Goal: Transaction & Acquisition: Purchase product/service

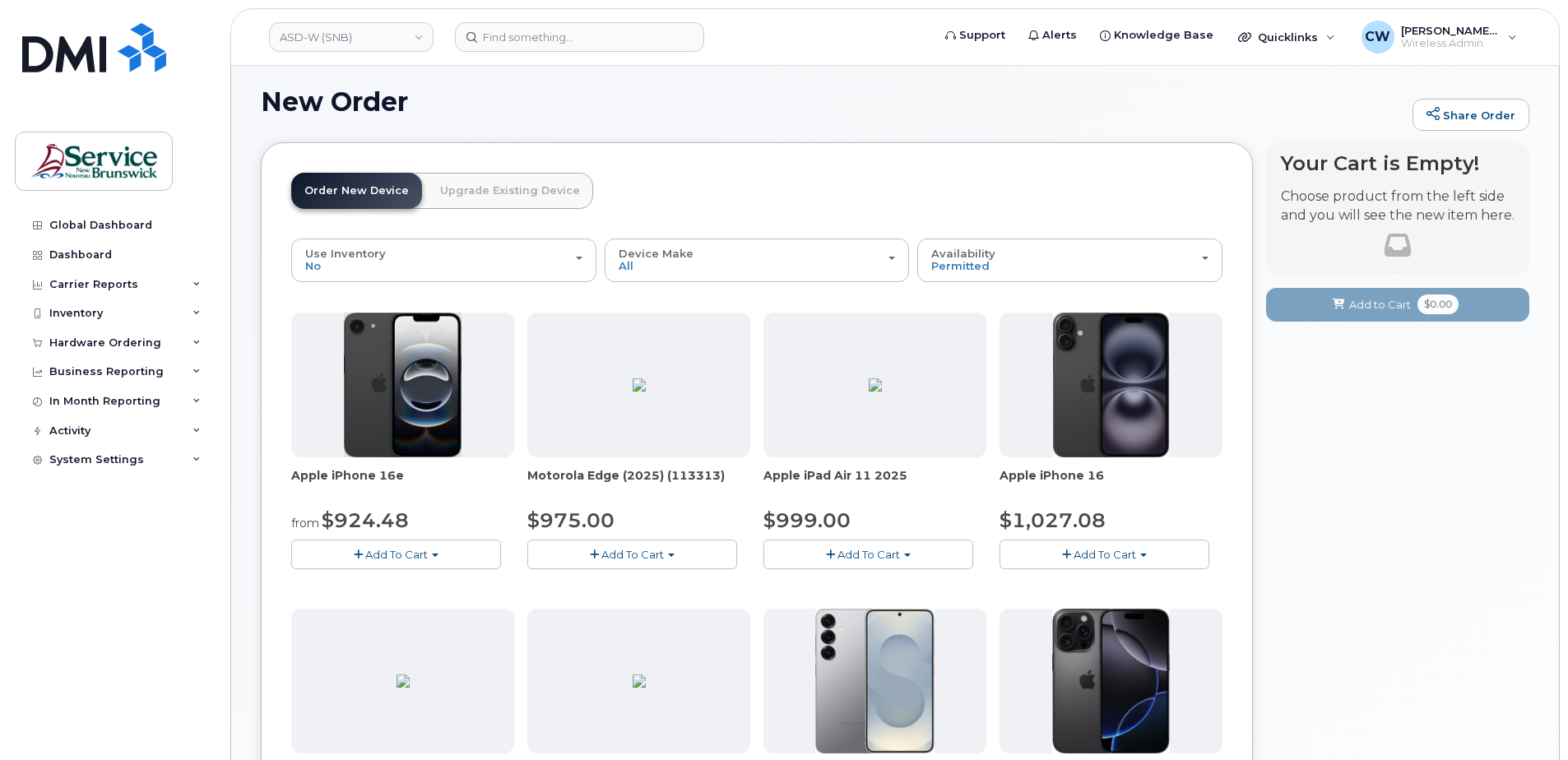
scroll to position [90, 0]
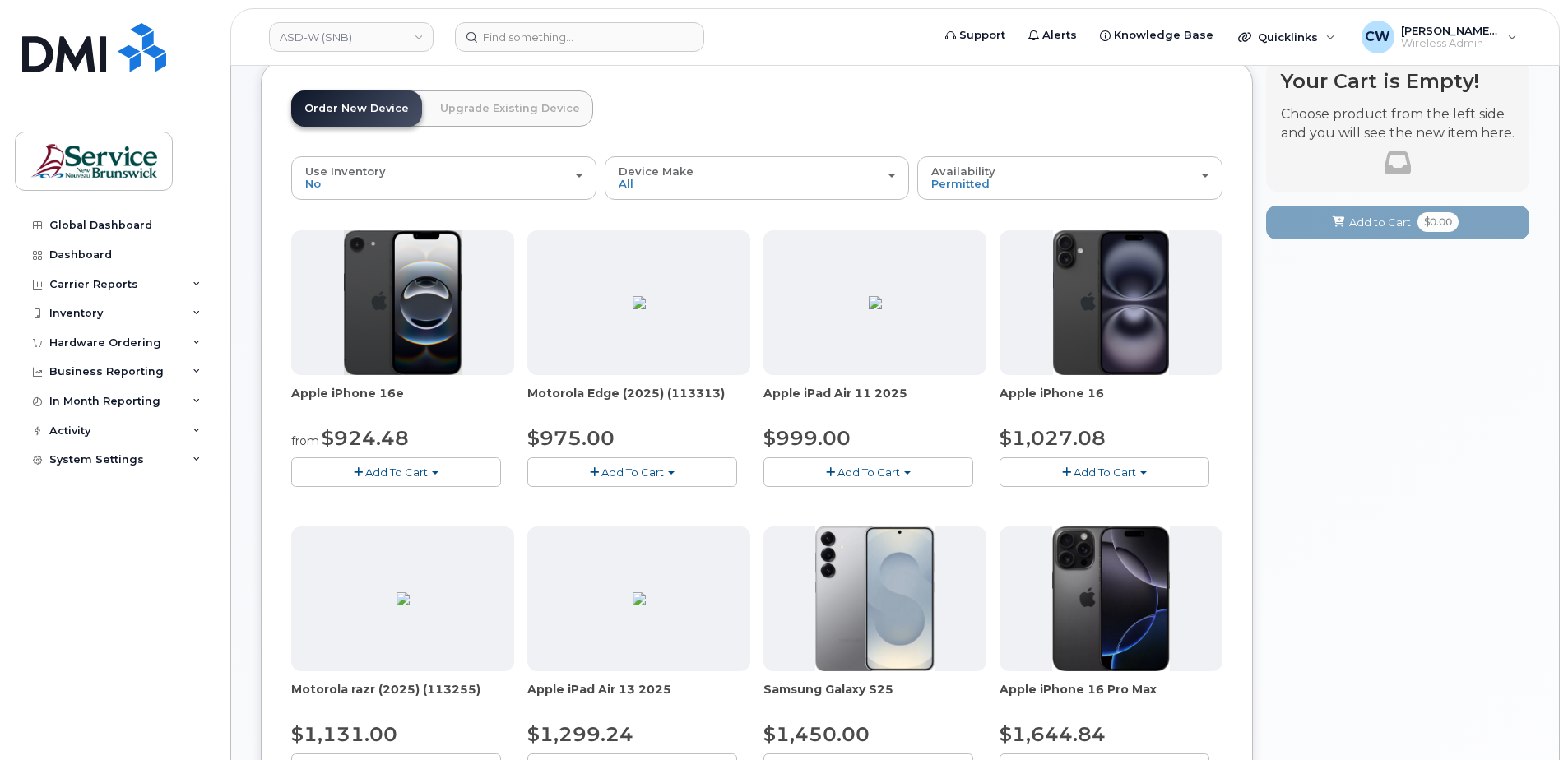
click at [1090, 464] on button "Add To Cart" at bounding box center [1105, 472] width 210 height 29
click at [1082, 524] on link "$1027.08 - 30-day activation (128GB model)" at bounding box center [1141, 523] width 275 height 20
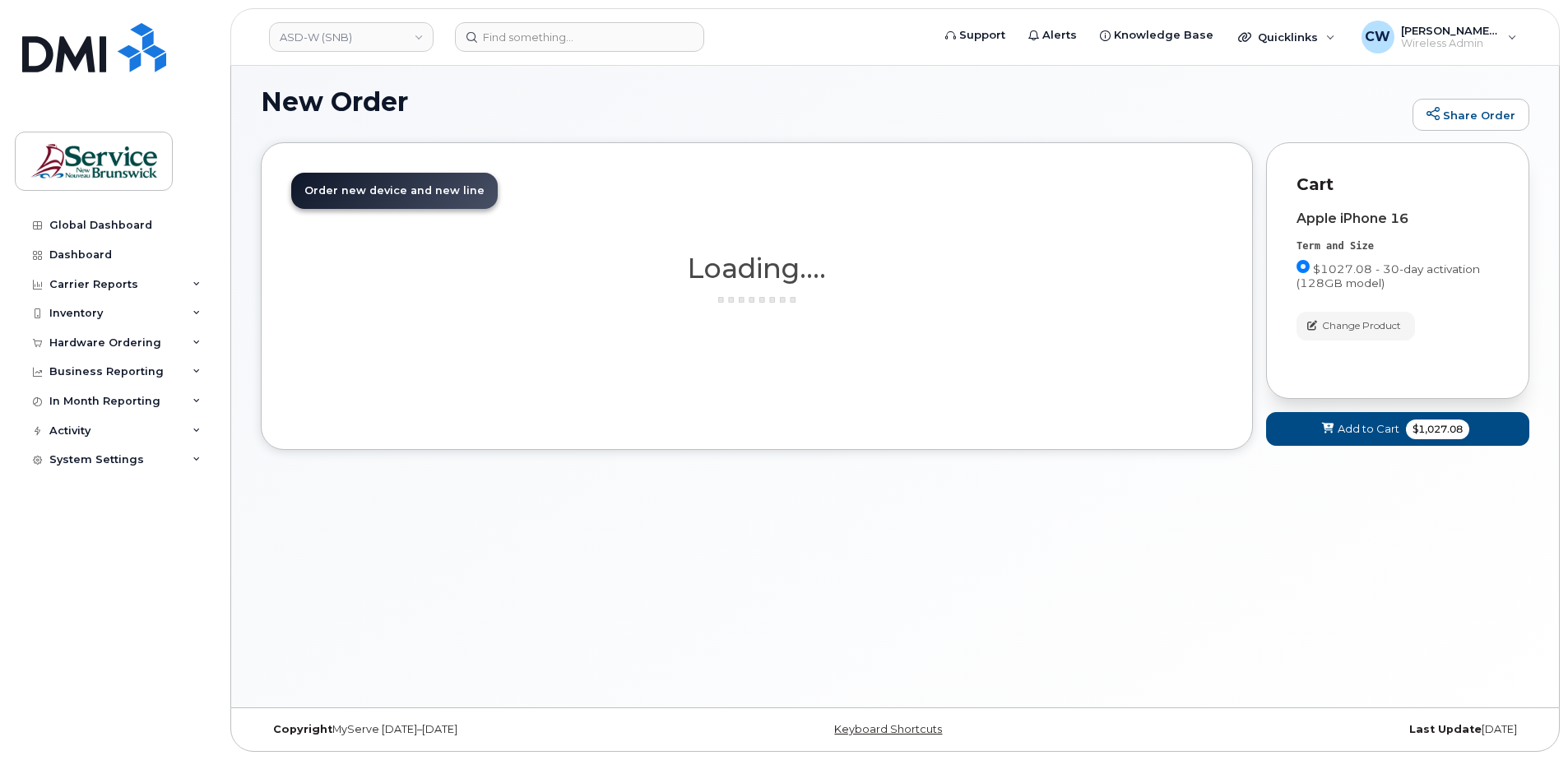
scroll to position [8, 0]
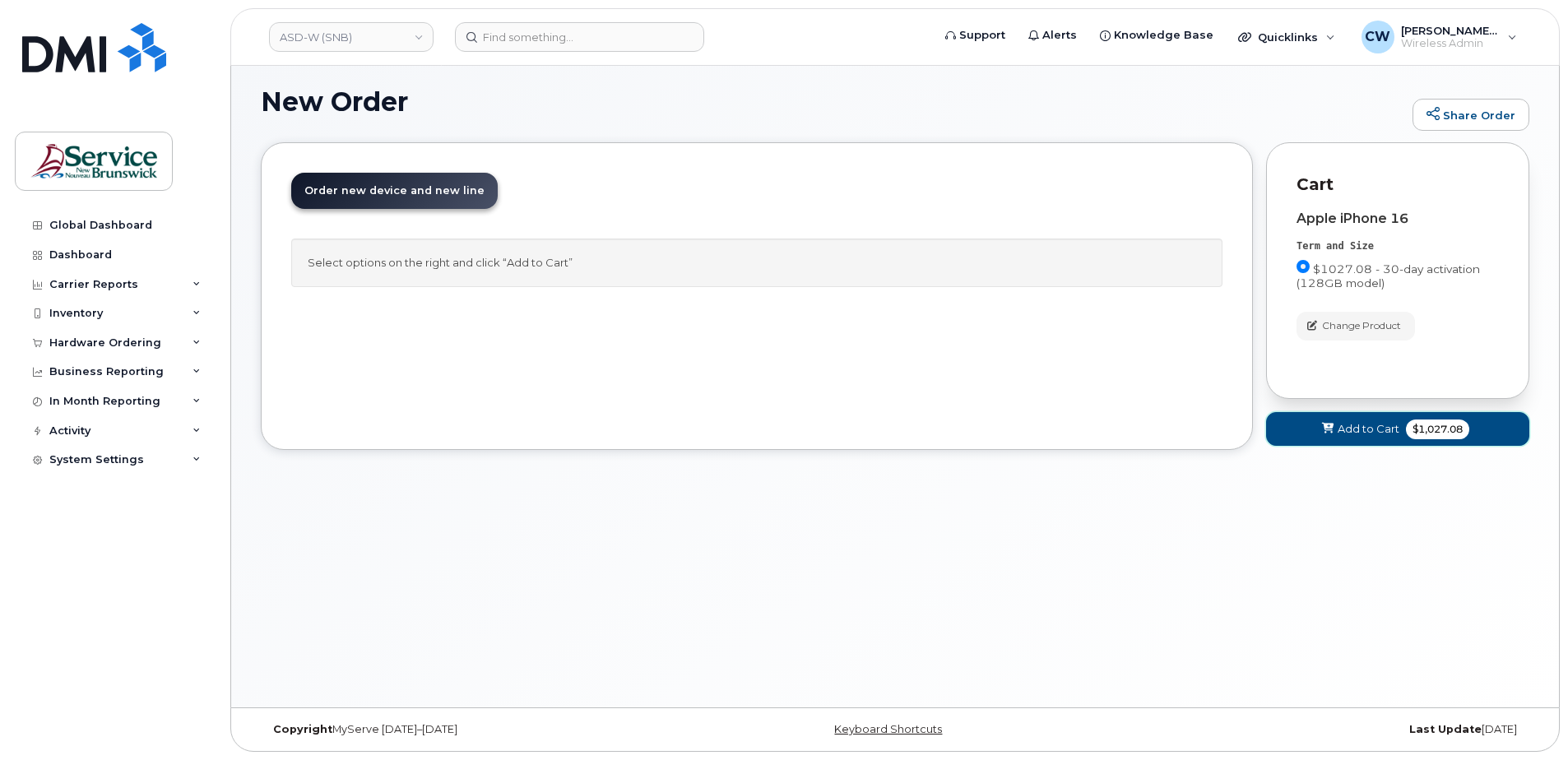
click at [1353, 422] on span "Add to Cart" at bounding box center [1368, 429] width 61 height 16
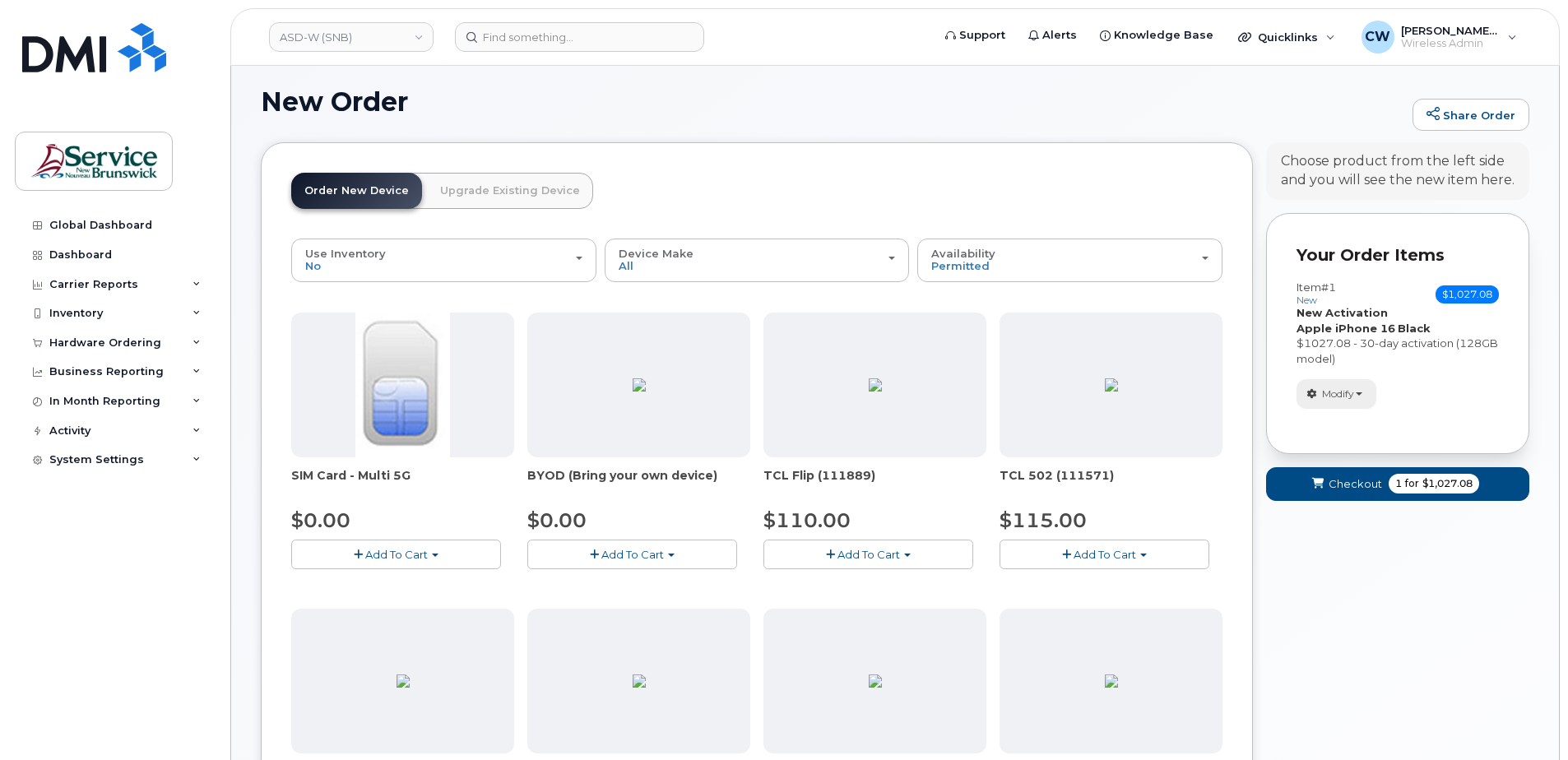
click at [1352, 390] on span "Modify" at bounding box center [1337, 394] width 32 height 15
click at [1336, 479] on span "Checkout" at bounding box center [1354, 484] width 53 height 16
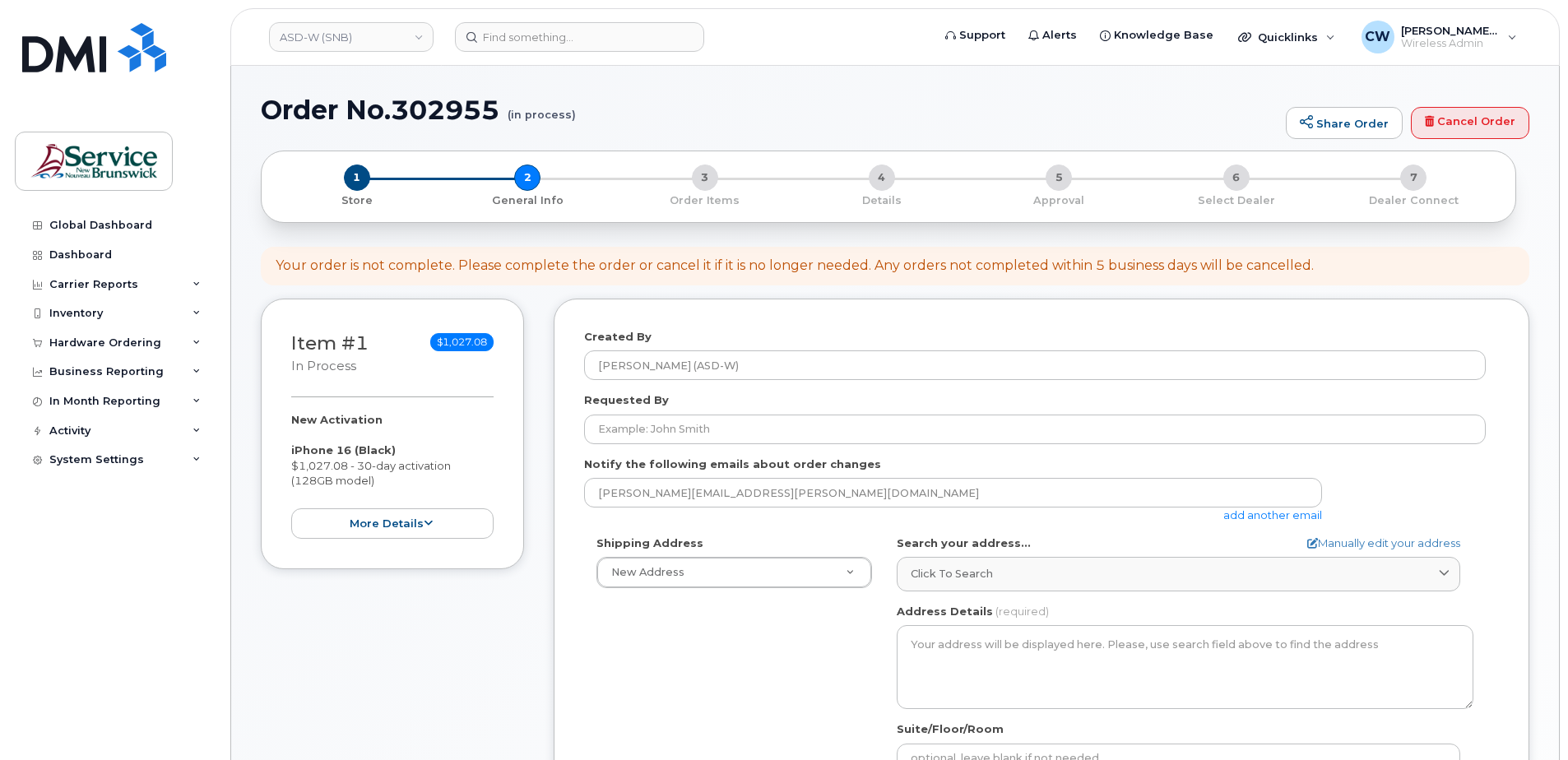
select select
click at [423, 518] on icon at bounding box center [428, 523] width 9 height 10
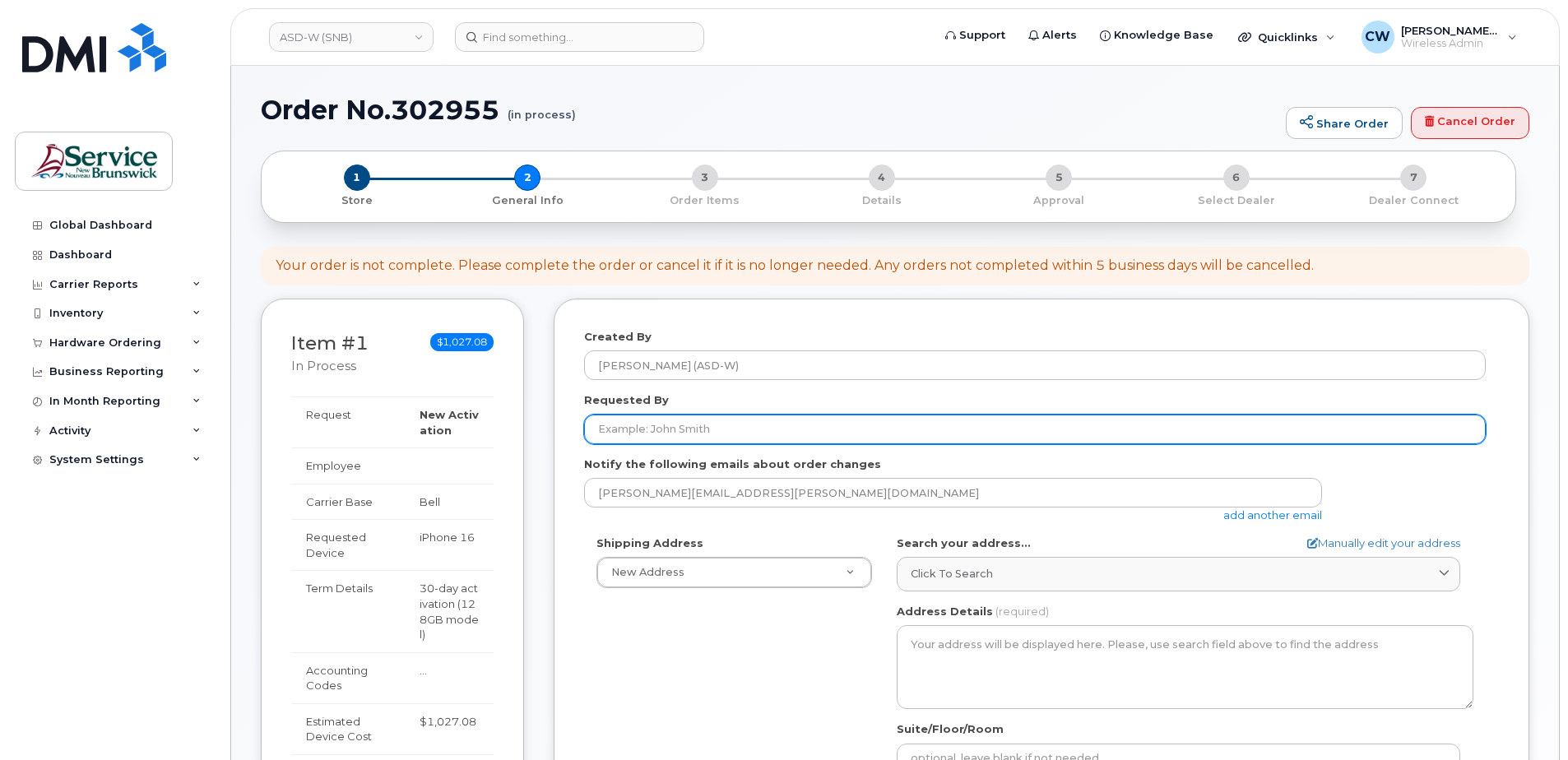
click at [670, 425] on input "Requested By" at bounding box center [1034, 430] width 901 height 30
type input "[PERSON_NAME]"
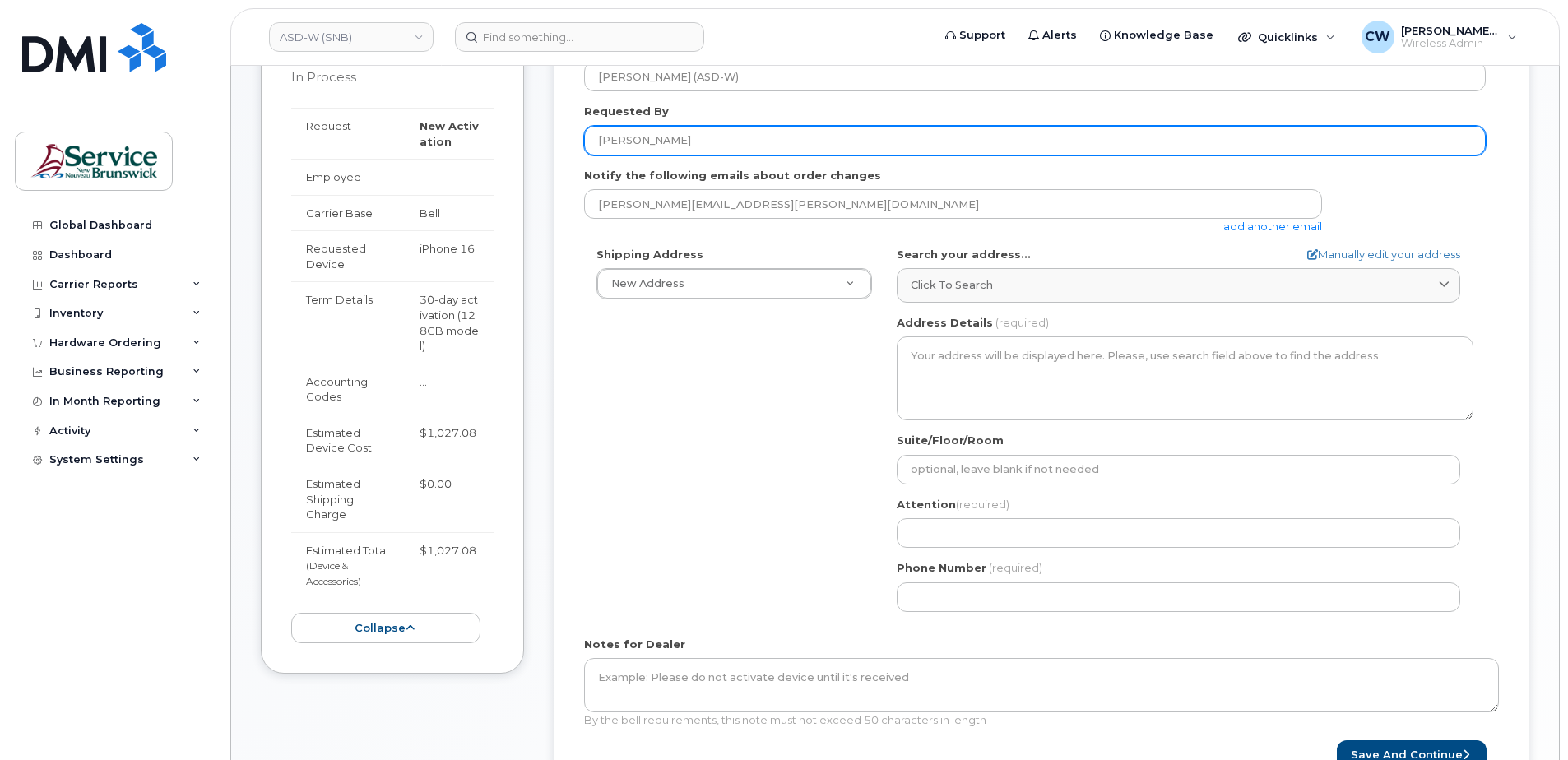
scroll to position [411, 0]
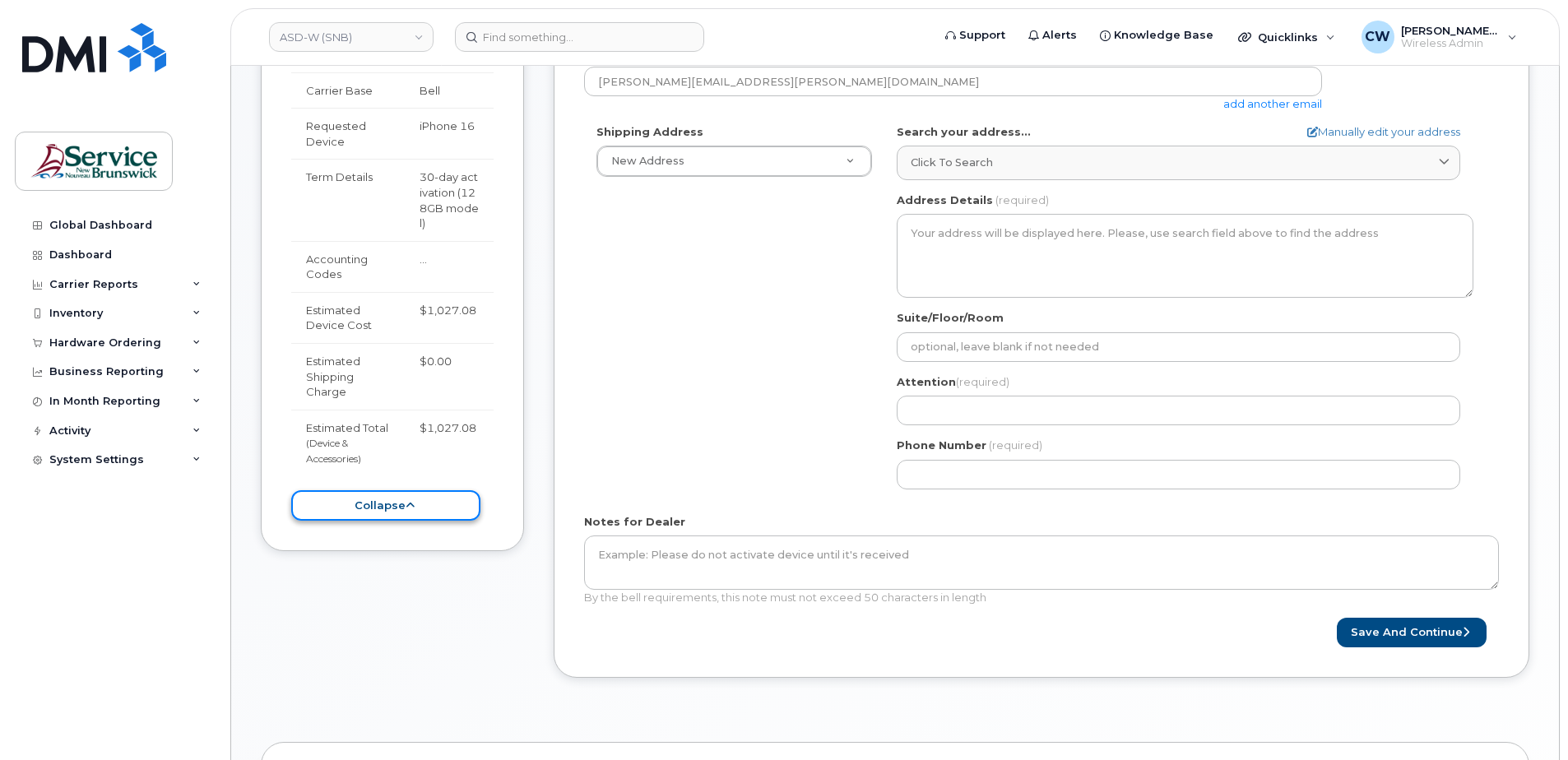
click at [409, 504] on icon at bounding box center [410, 505] width 9 height 10
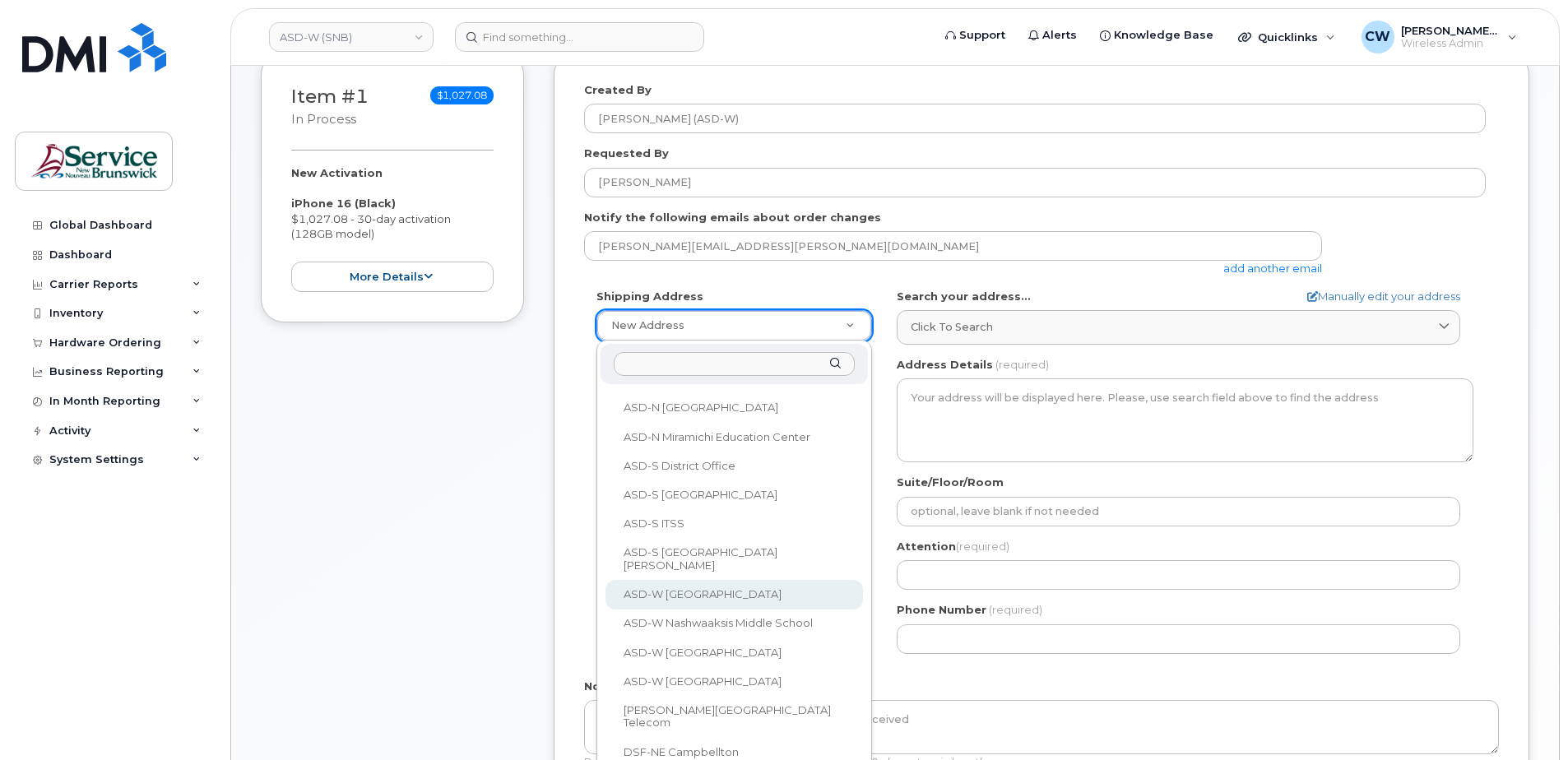
scroll to position [82, 0]
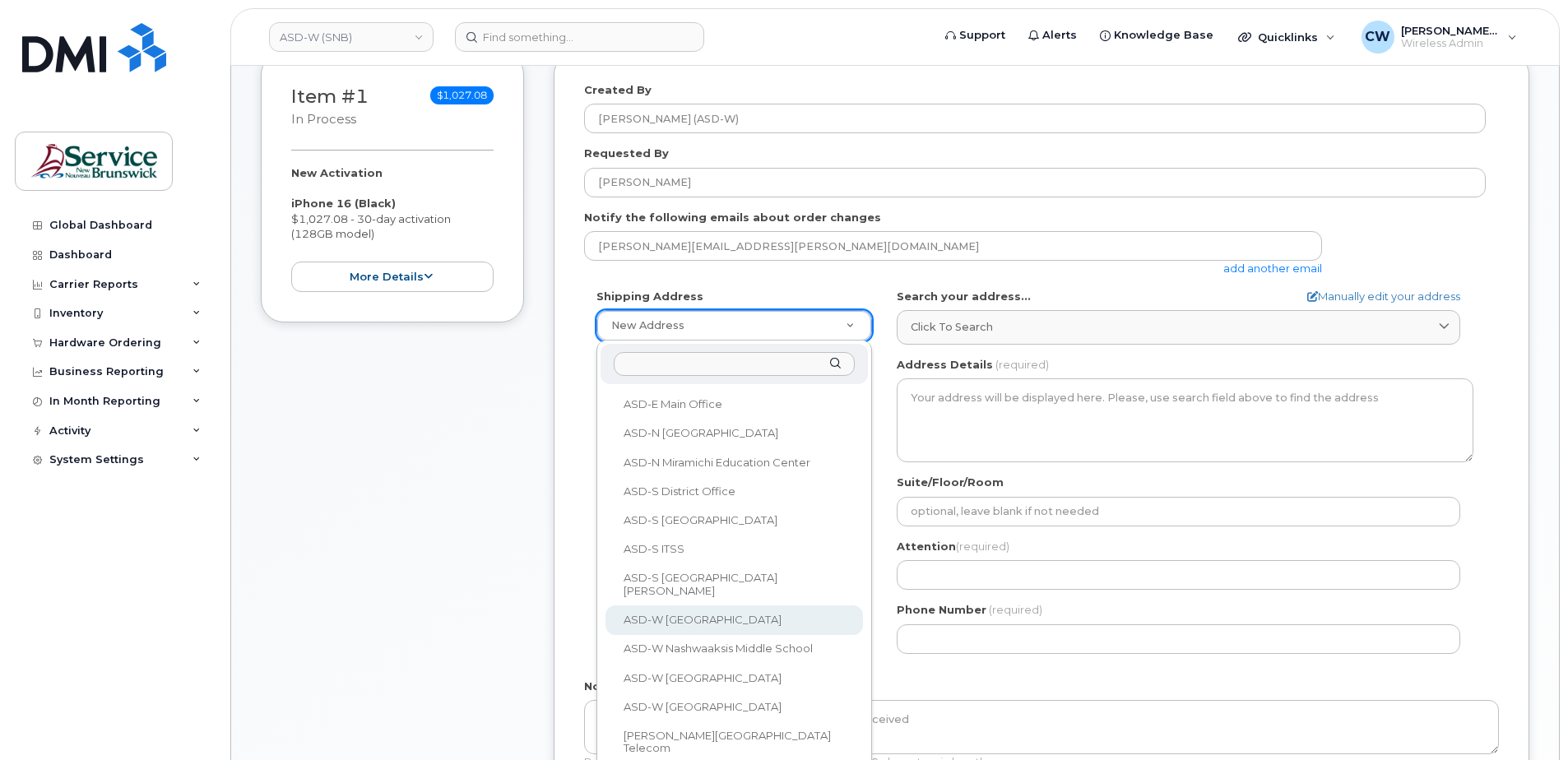
select select
type textarea "230 Eriskay Dr Rothesay New Brunswick E2E 5G7"
type input "Sheila Fox"
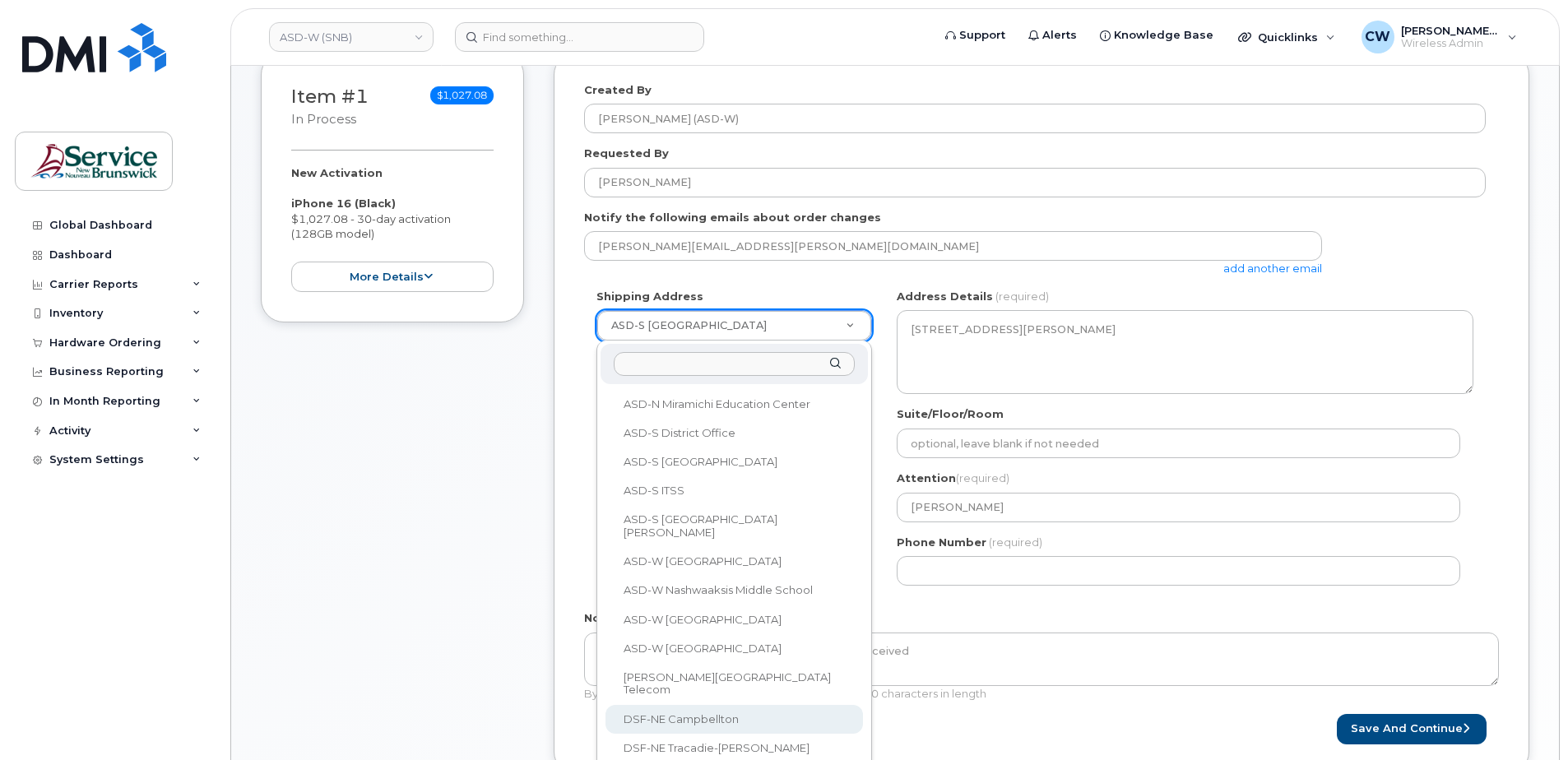
scroll to position [165, 0]
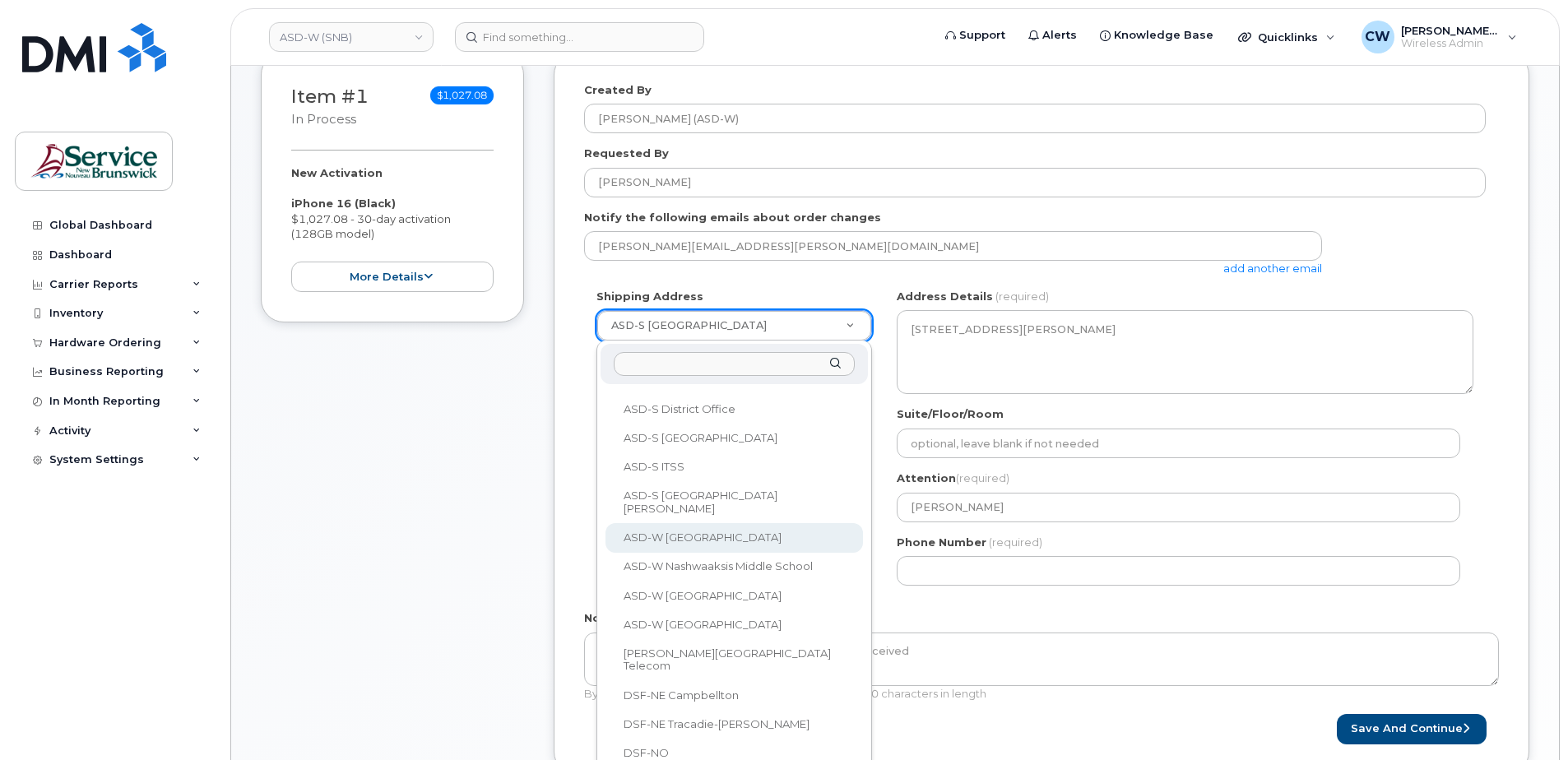
select select
type textarea "20 Knowledge Park Drive Fredericton New Brunswick E3C 2P5"
type input "[PERSON_NAME]"
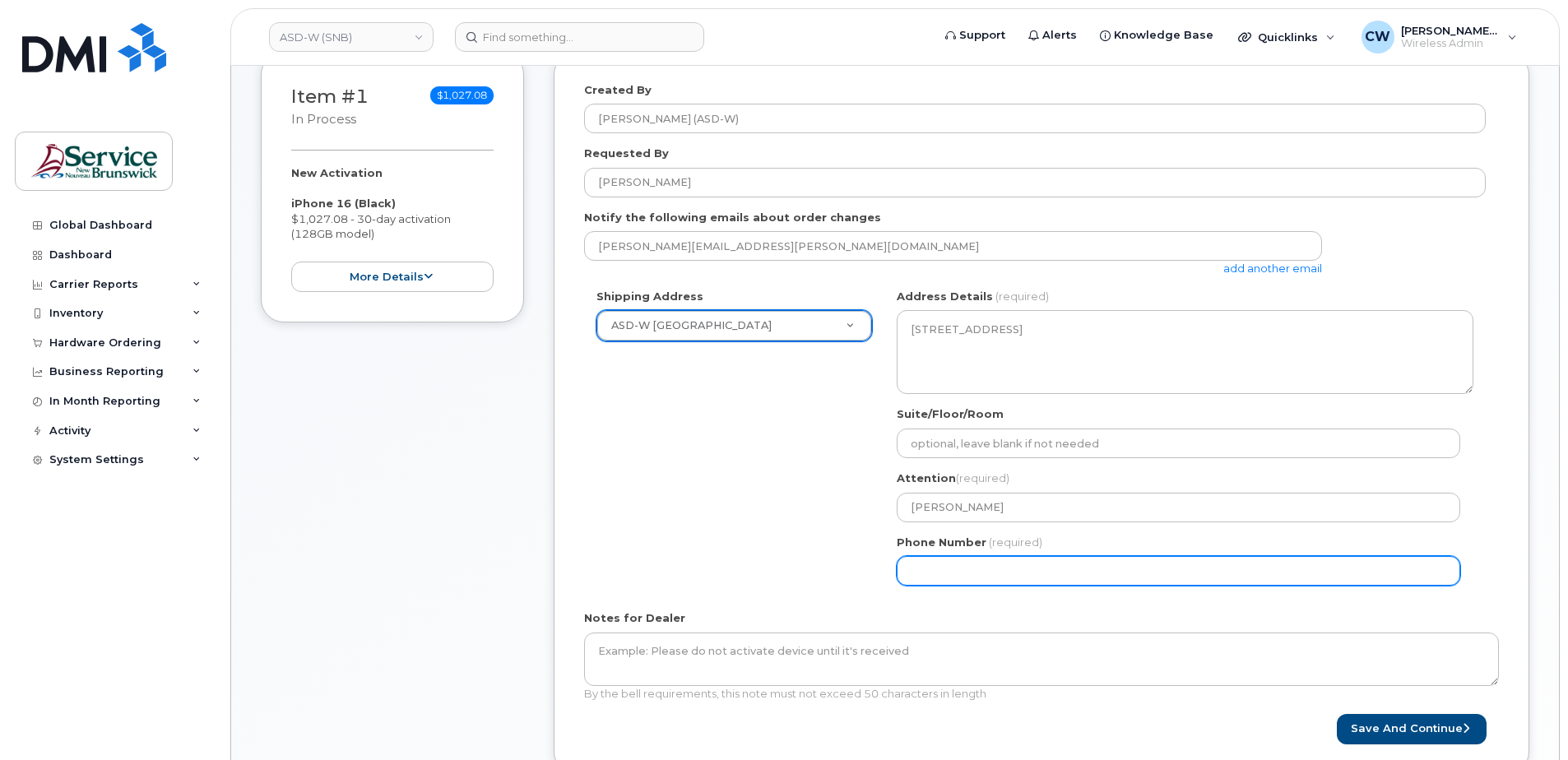
click at [916, 569] on input "Phone Number" at bounding box center [1178, 571] width 564 height 30
type input "5064535454"
select select
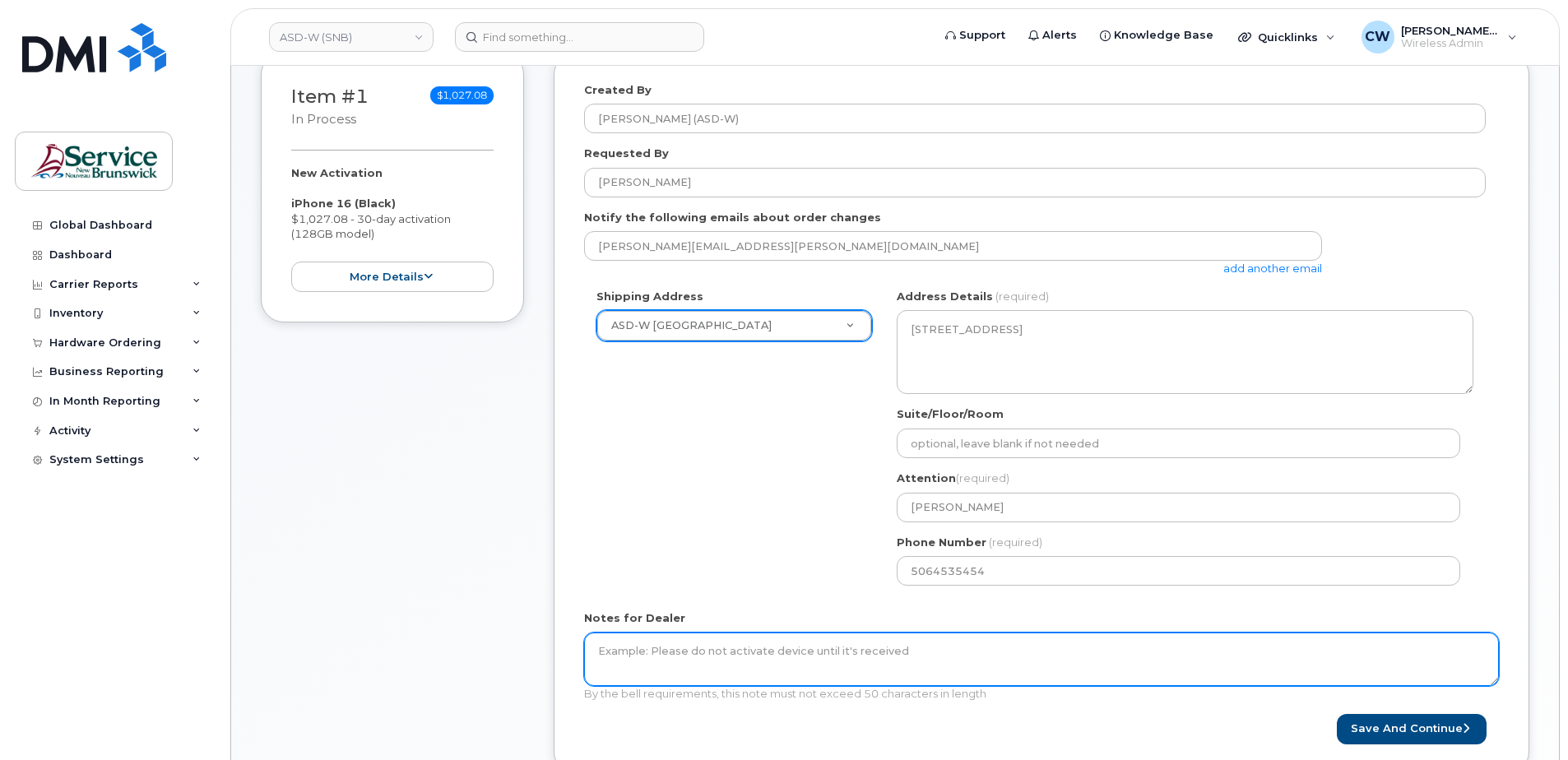
click at [616, 651] on textarea "Notes for Dealer" at bounding box center [1042, 660] width 915 height 54
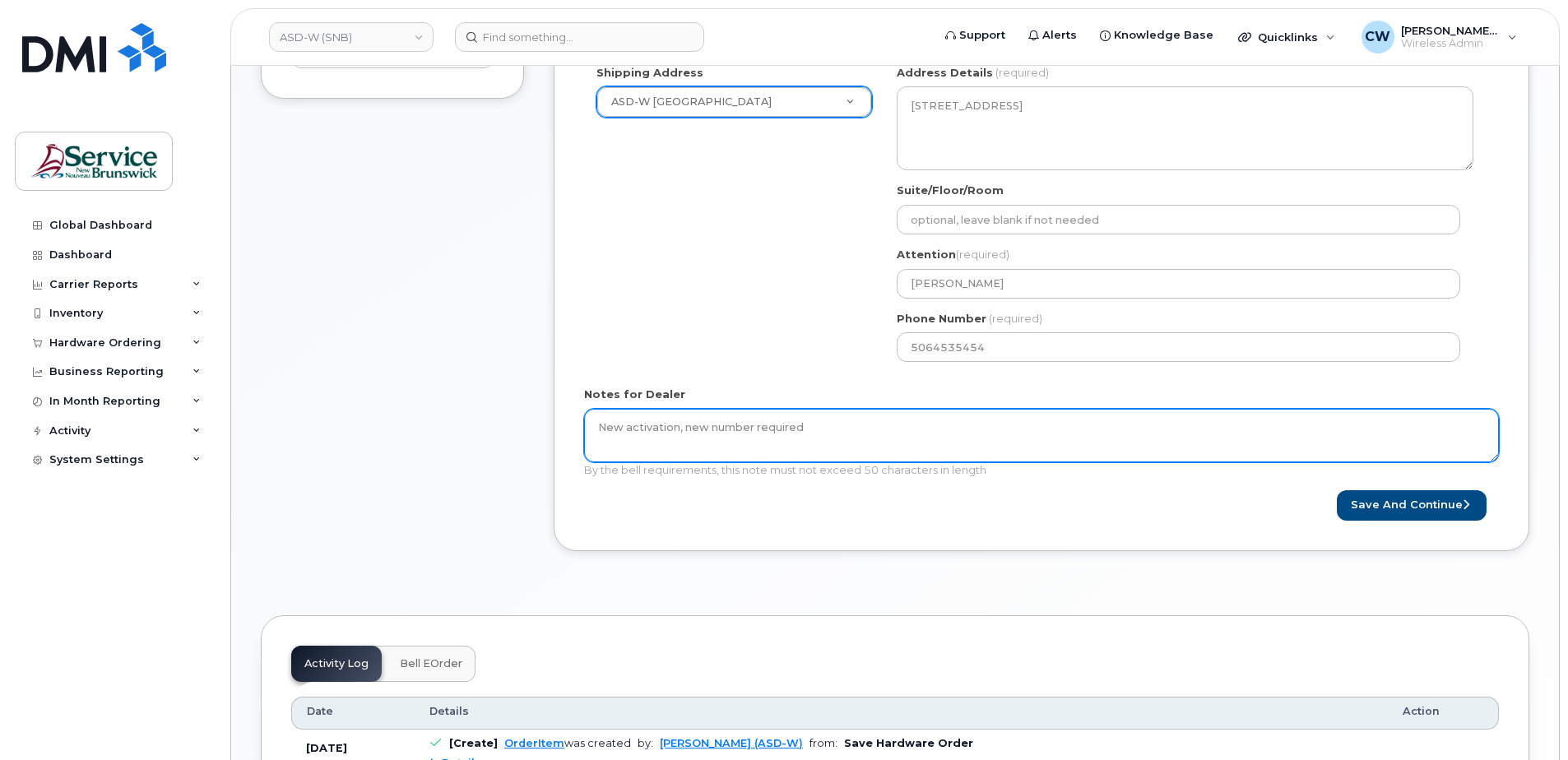
scroll to position [494, 0]
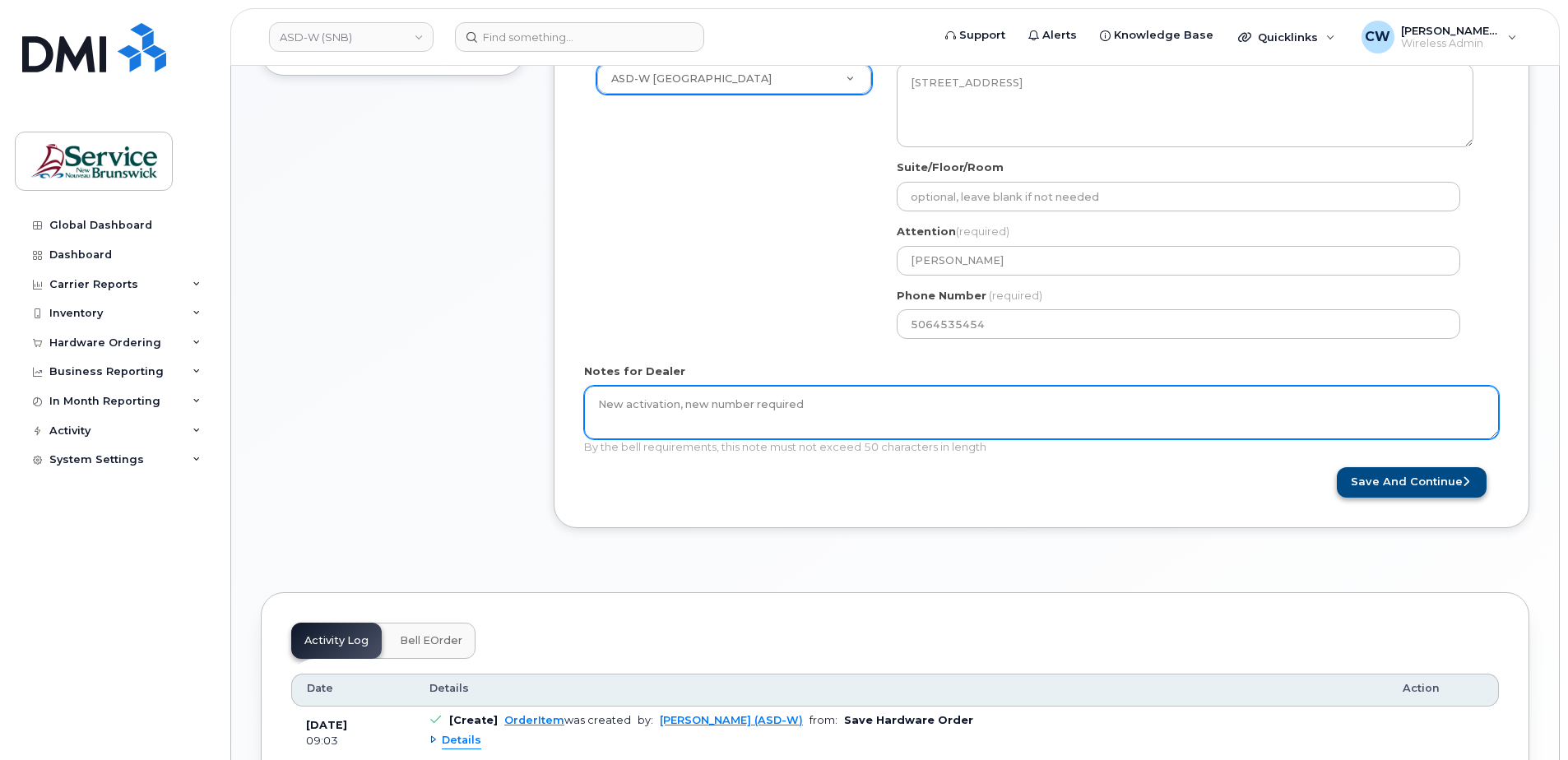
type textarea "New activation, new number required"
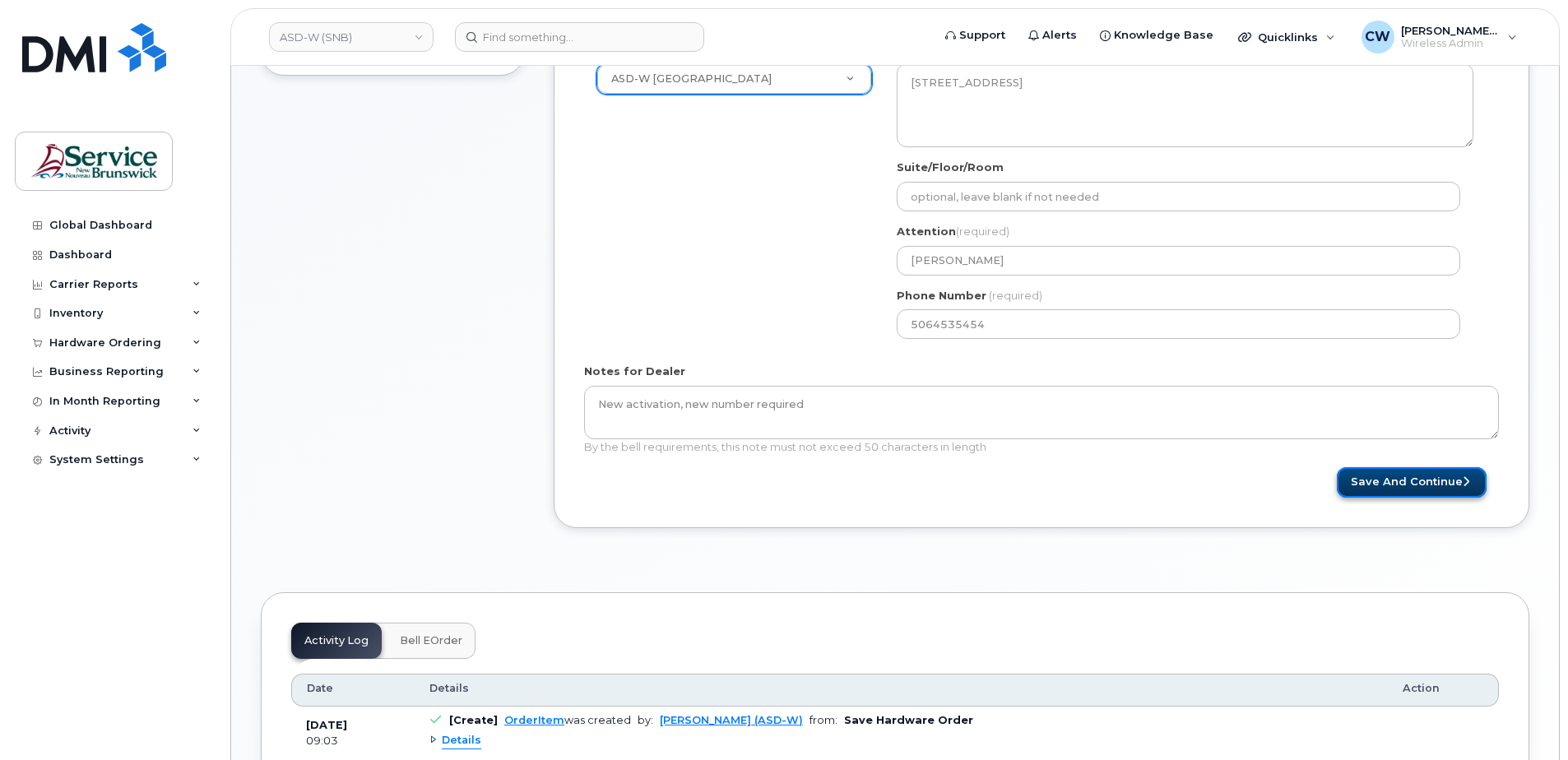
click at [1406, 476] on button "Save and Continue" at bounding box center [1411, 482] width 150 height 31
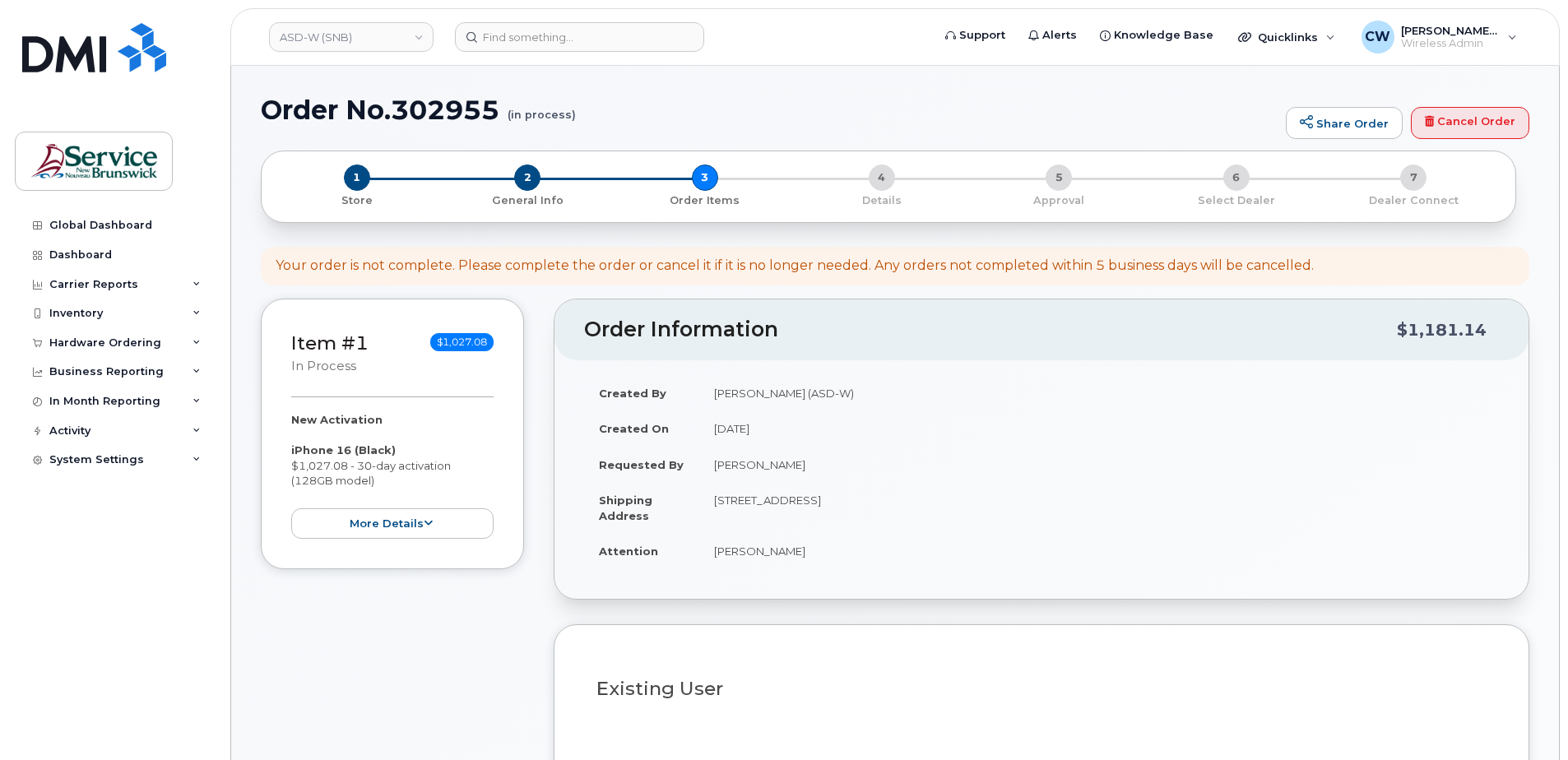
select select
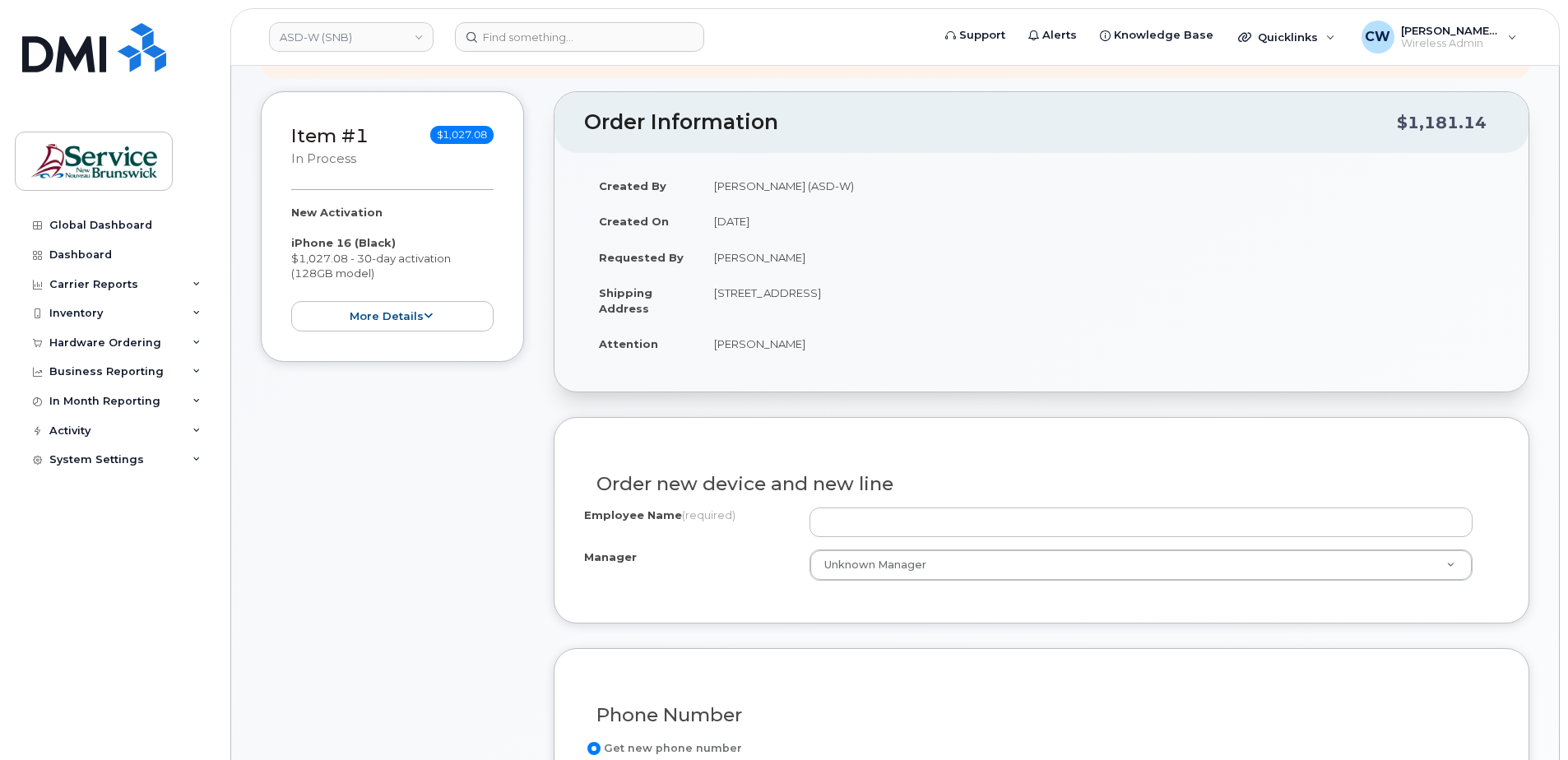
scroll to position [247, 0]
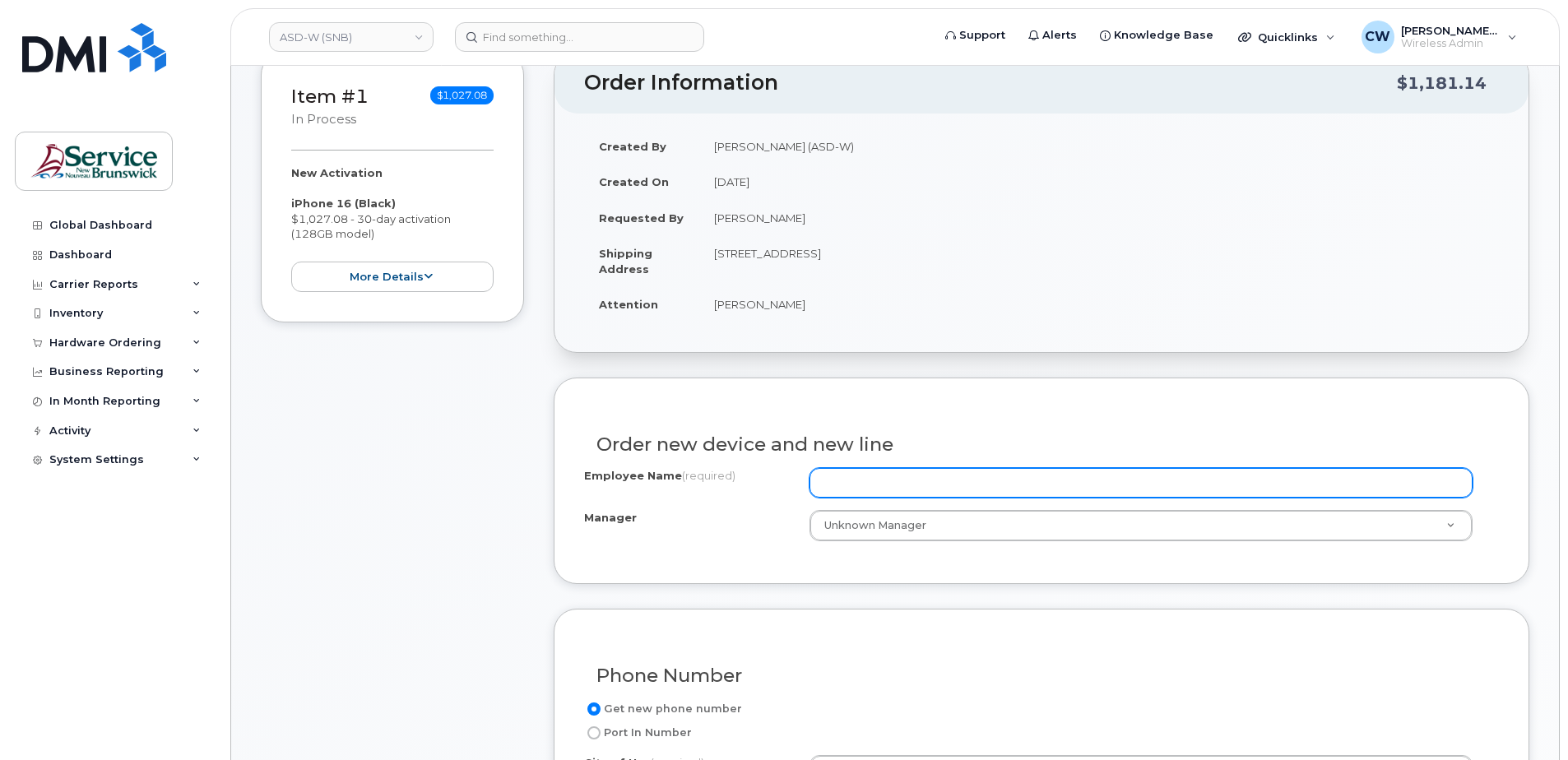
click at [841, 484] on input "Employee Name (required)" at bounding box center [1140, 483] width 663 height 30
click at [844, 477] on input "Employee Name (required)" at bounding box center [1140, 483] width 663 height 30
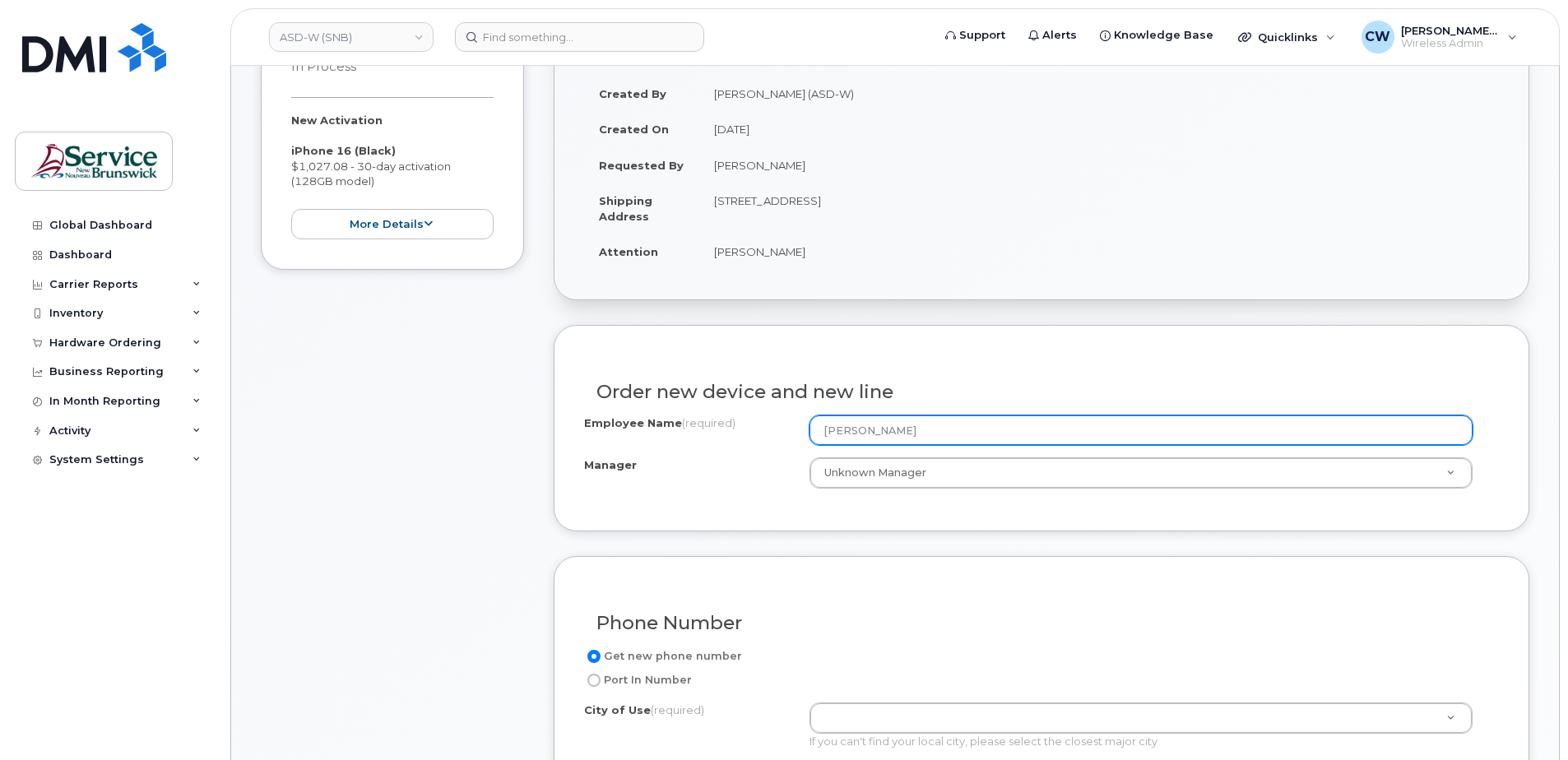
scroll to position [329, 0]
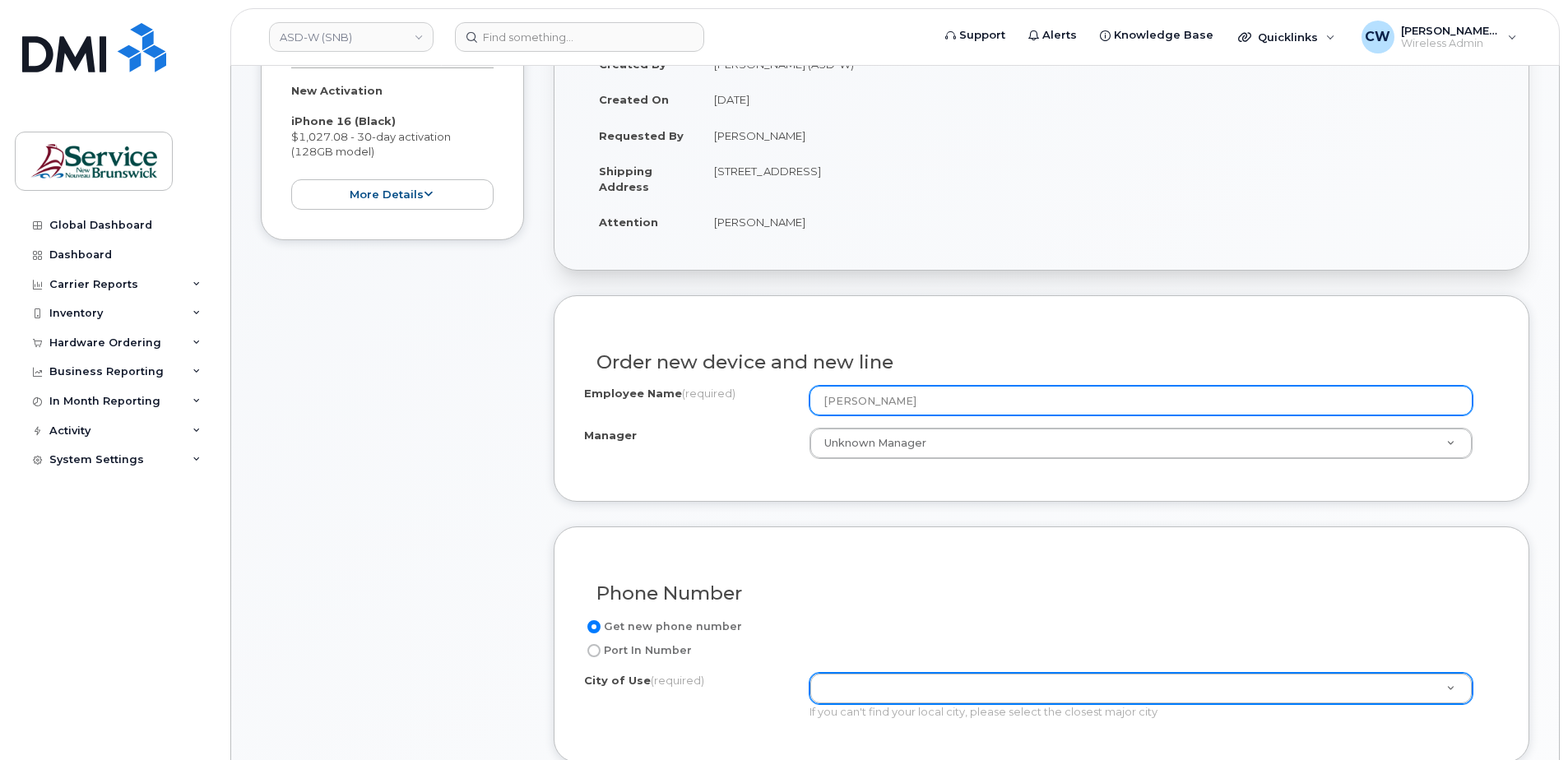
type input "[PERSON_NAME]"
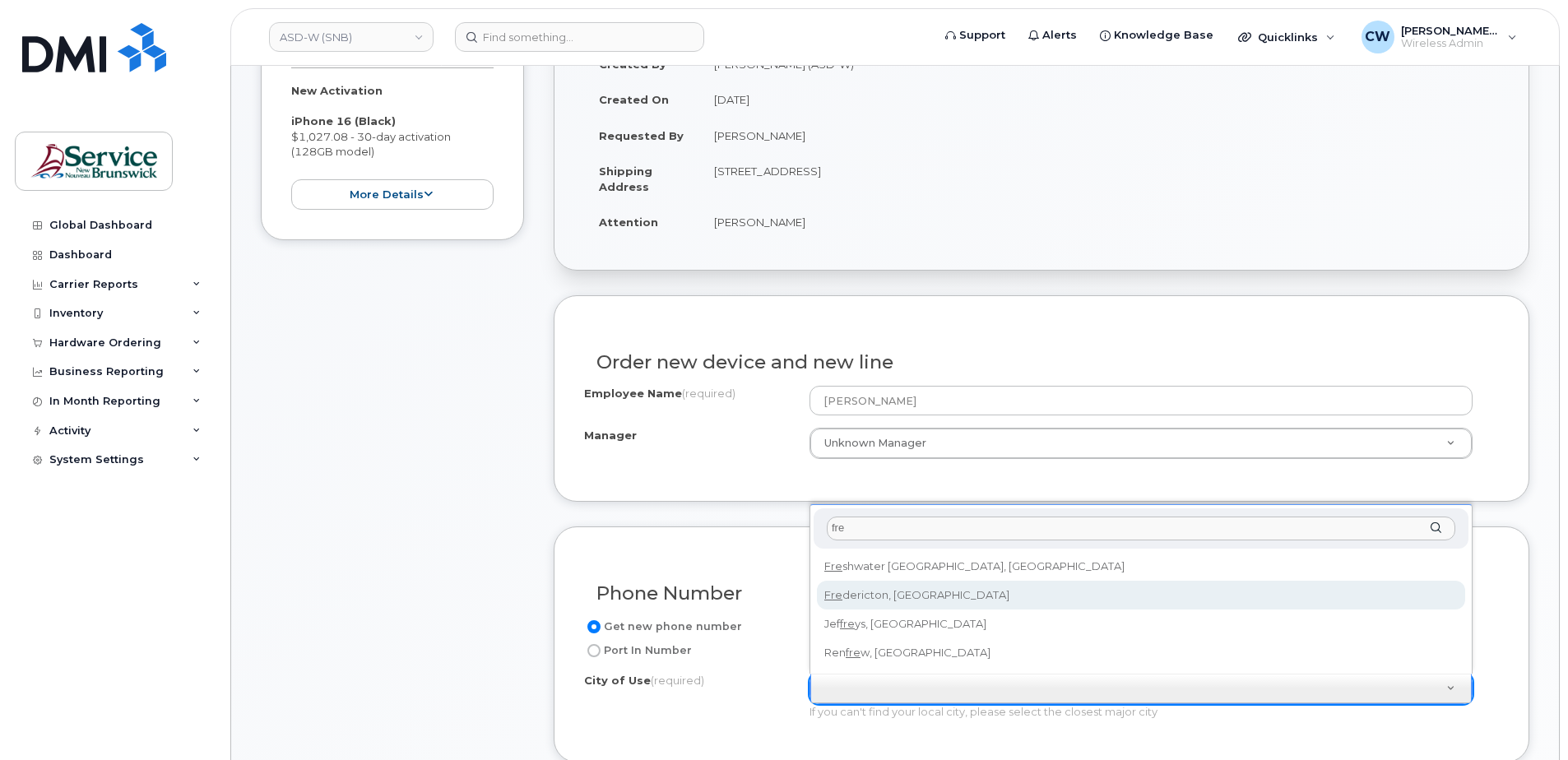
type input "fre"
type input "1578"
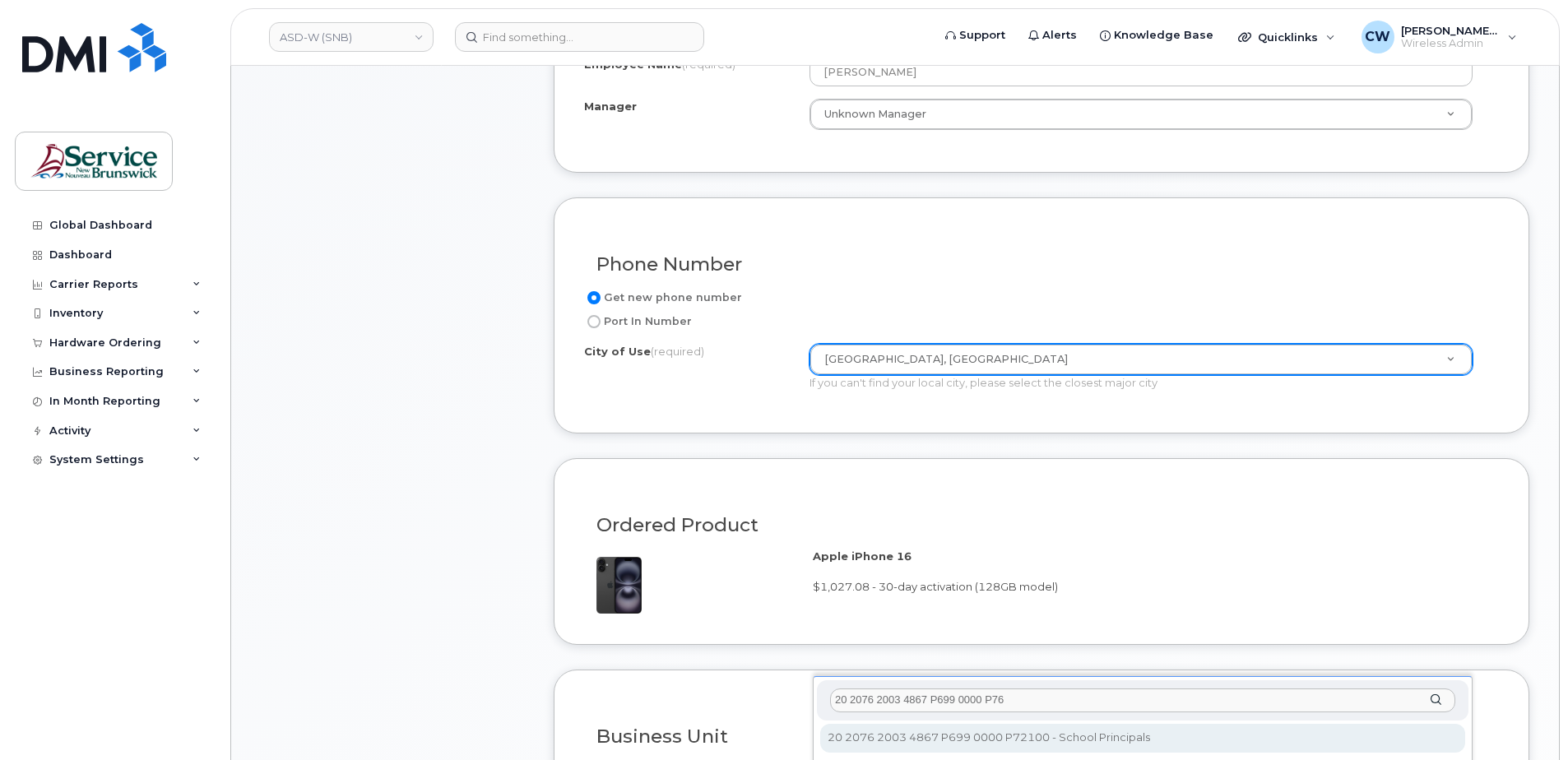
scroll to position [673, 0]
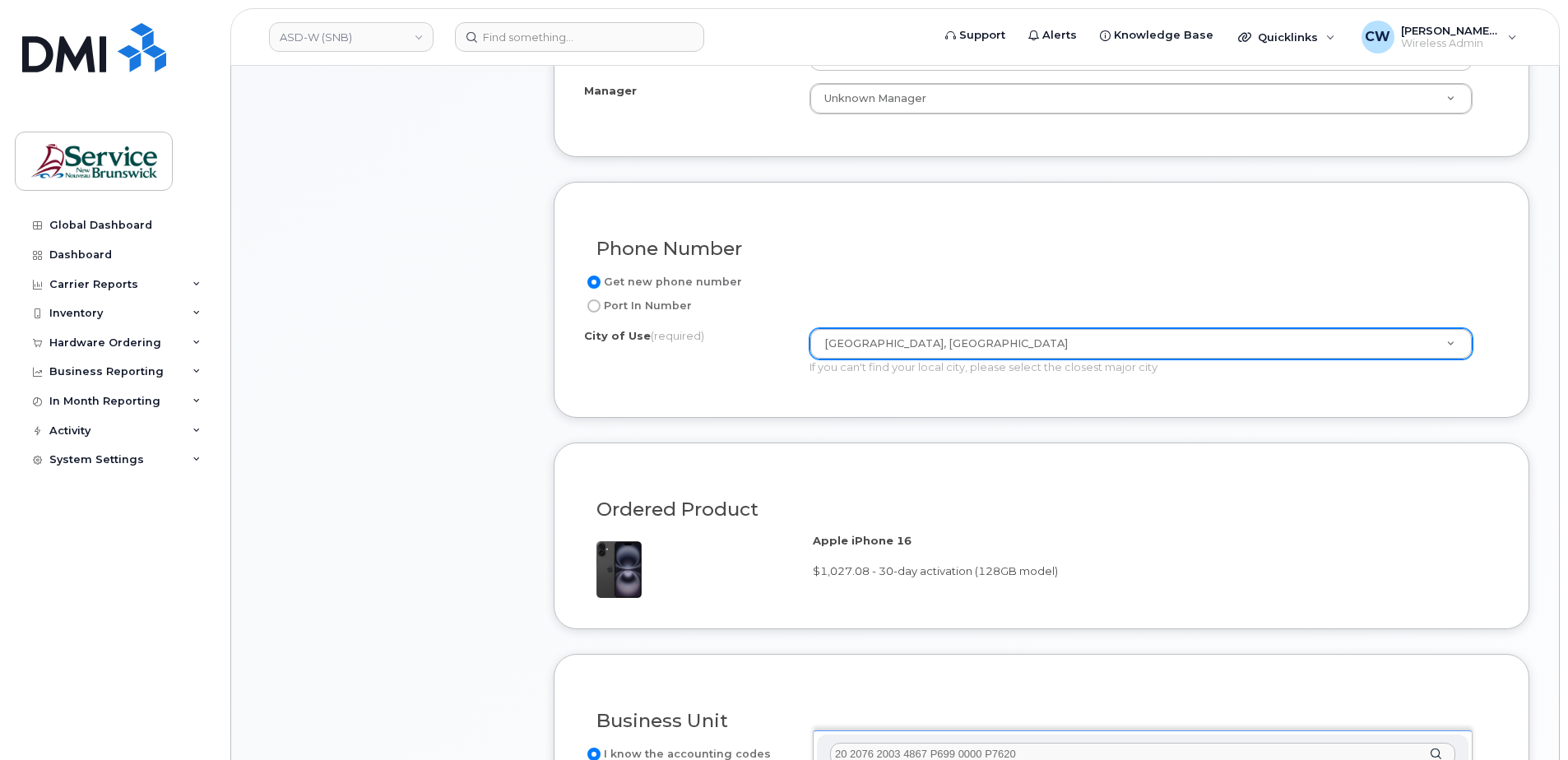
type input "20 2076 2003 4867 P699 0000 P76200"
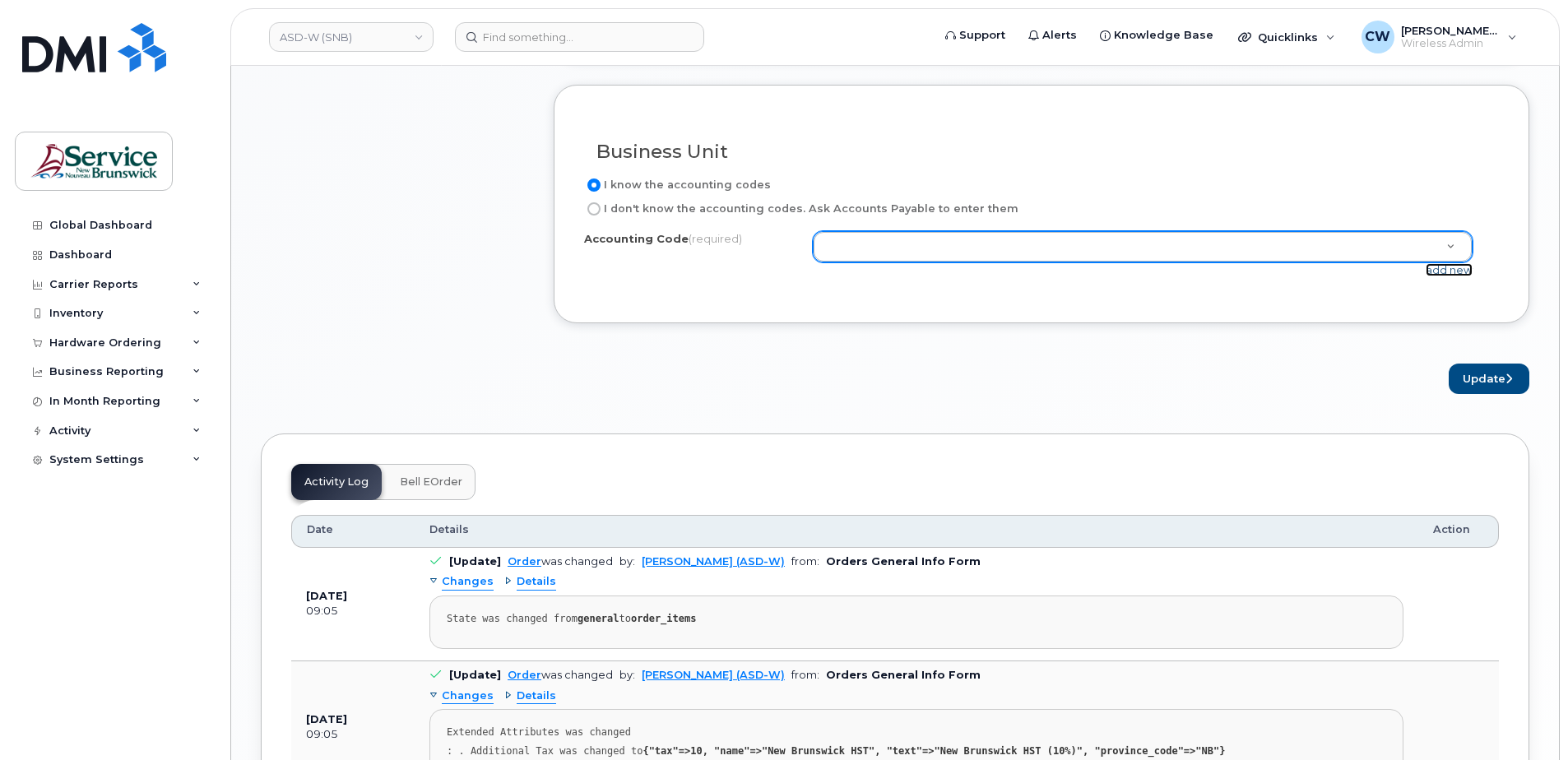
scroll to position [1260, 0]
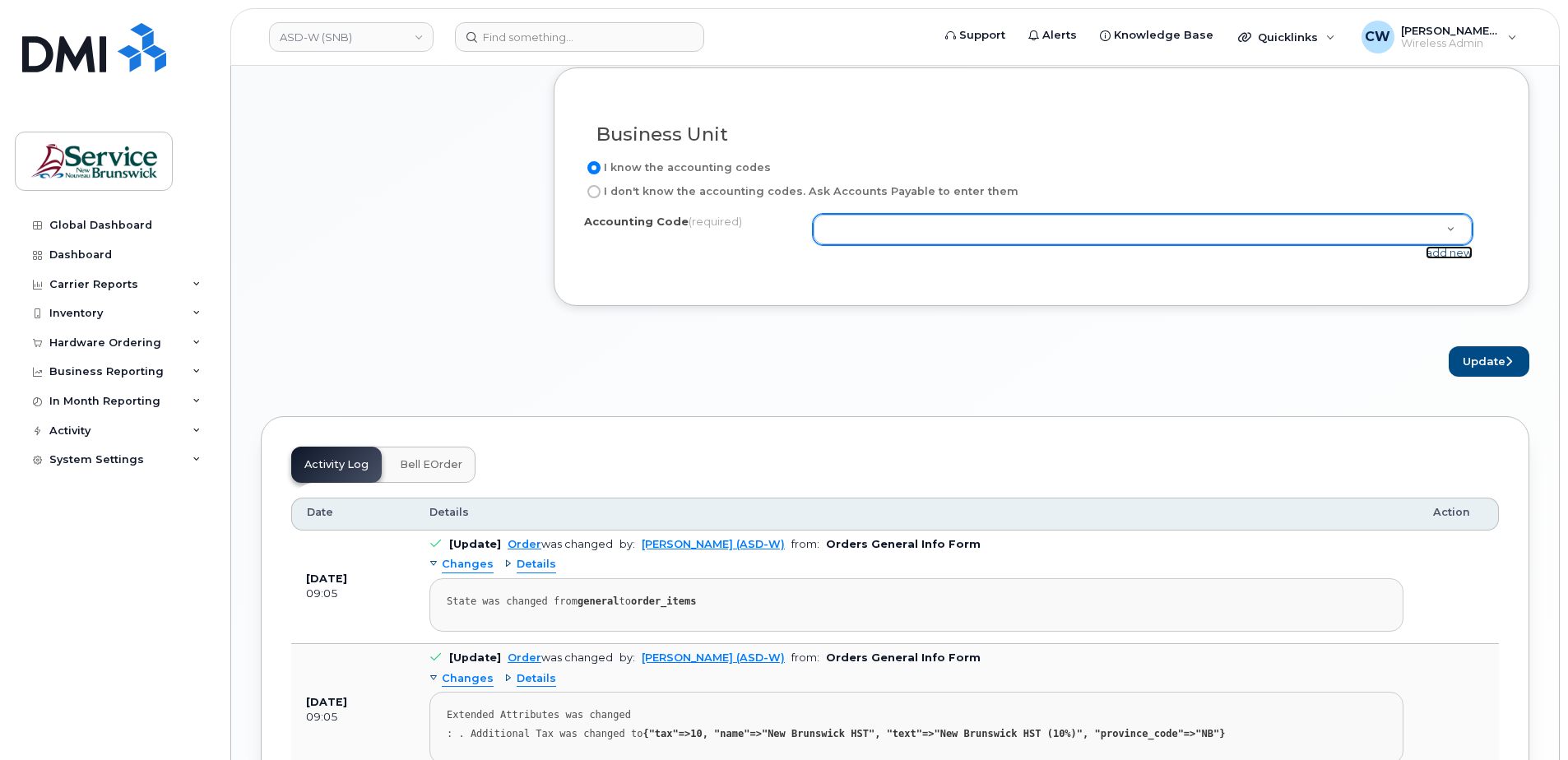
click at [1452, 250] on link "add new" at bounding box center [1449, 252] width 47 height 13
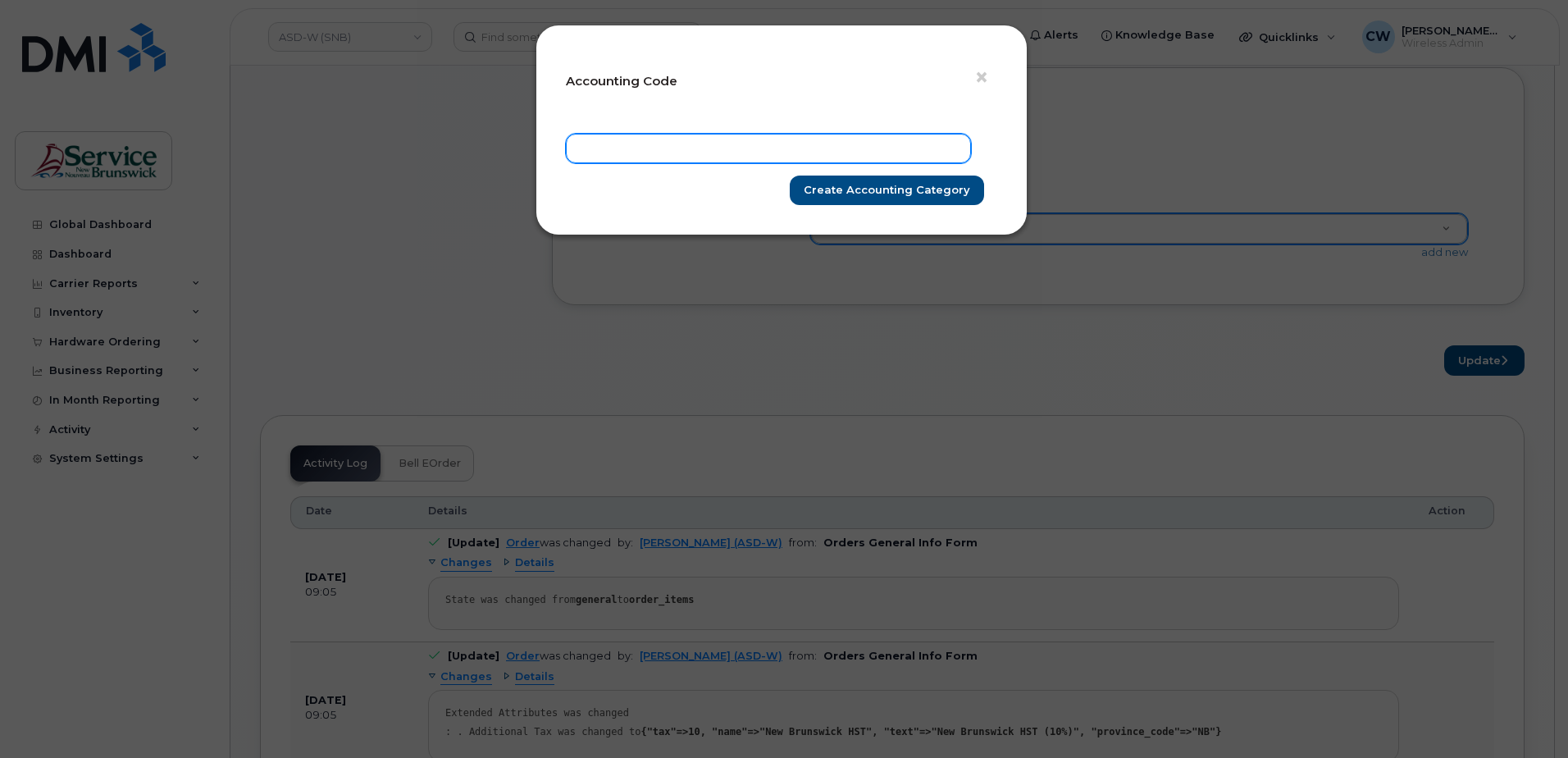
click at [597, 150] on input "text" at bounding box center [768, 148] width 405 height 30
type input "20 2076 2003 4867 P699 0000 P76200"
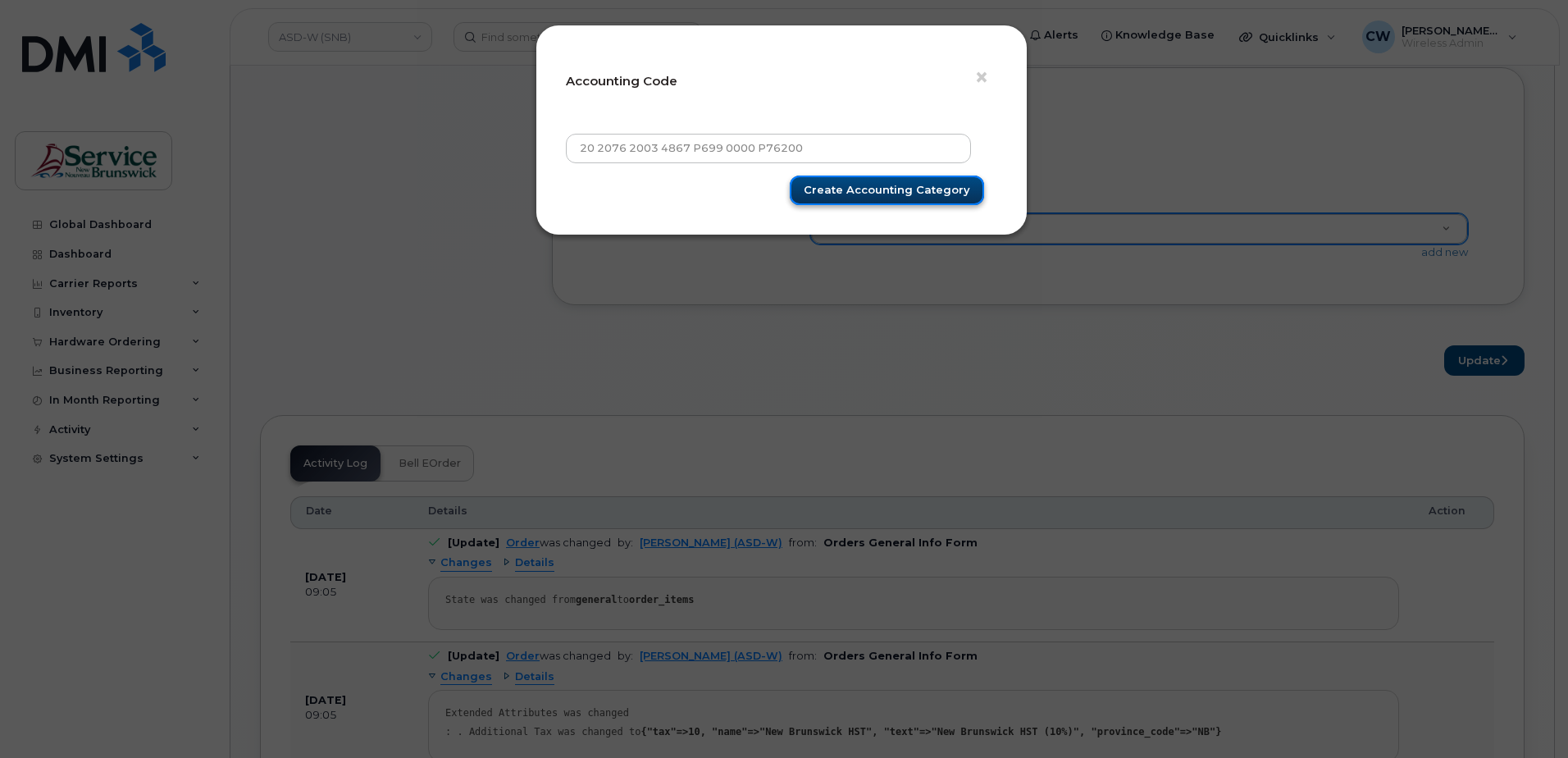
click at [893, 182] on input "Create Accounting category" at bounding box center [887, 190] width 195 height 31
type input "Create Accounting category"
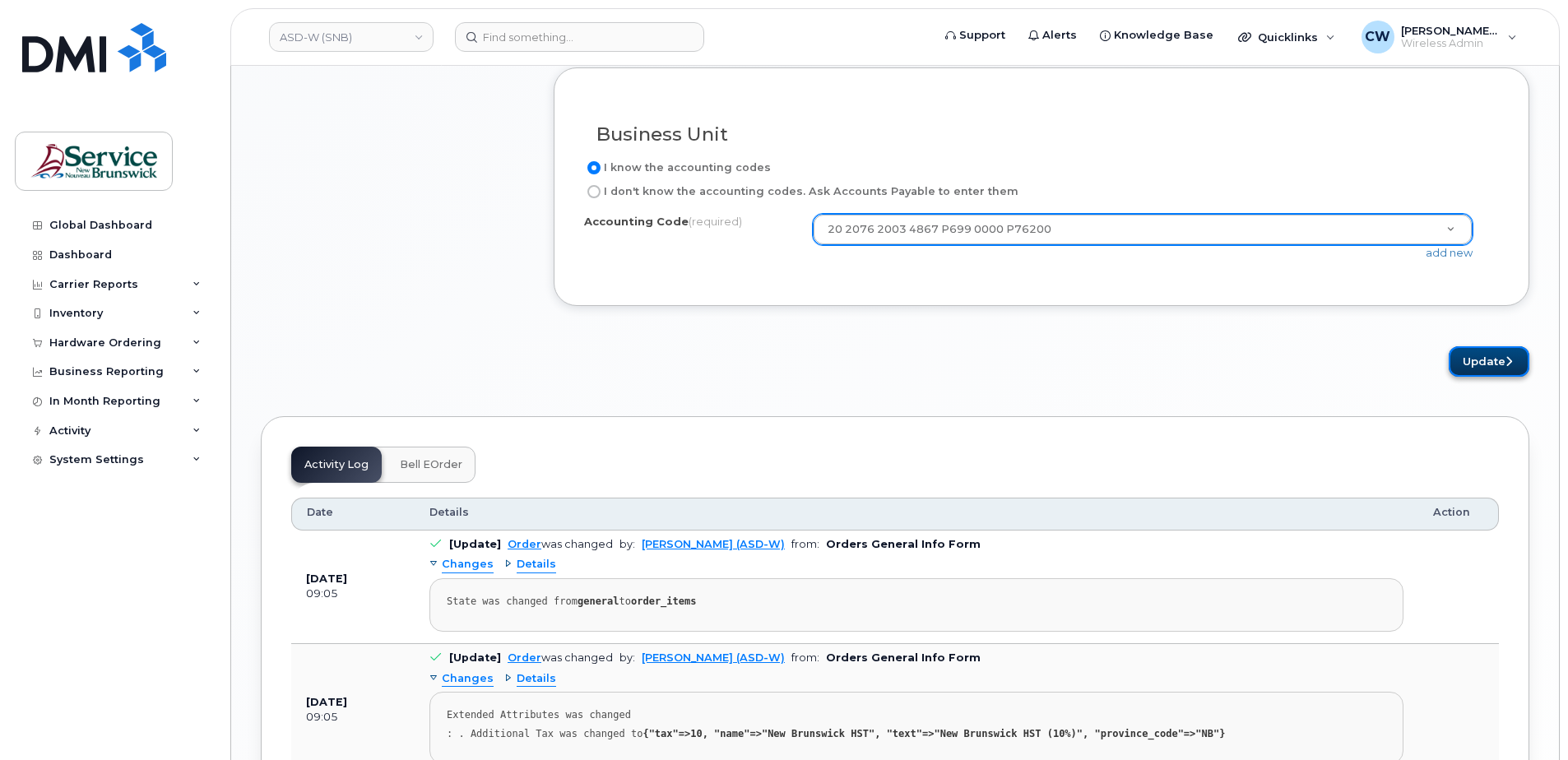
click at [1483, 355] on button "Update" at bounding box center [1489, 361] width 81 height 31
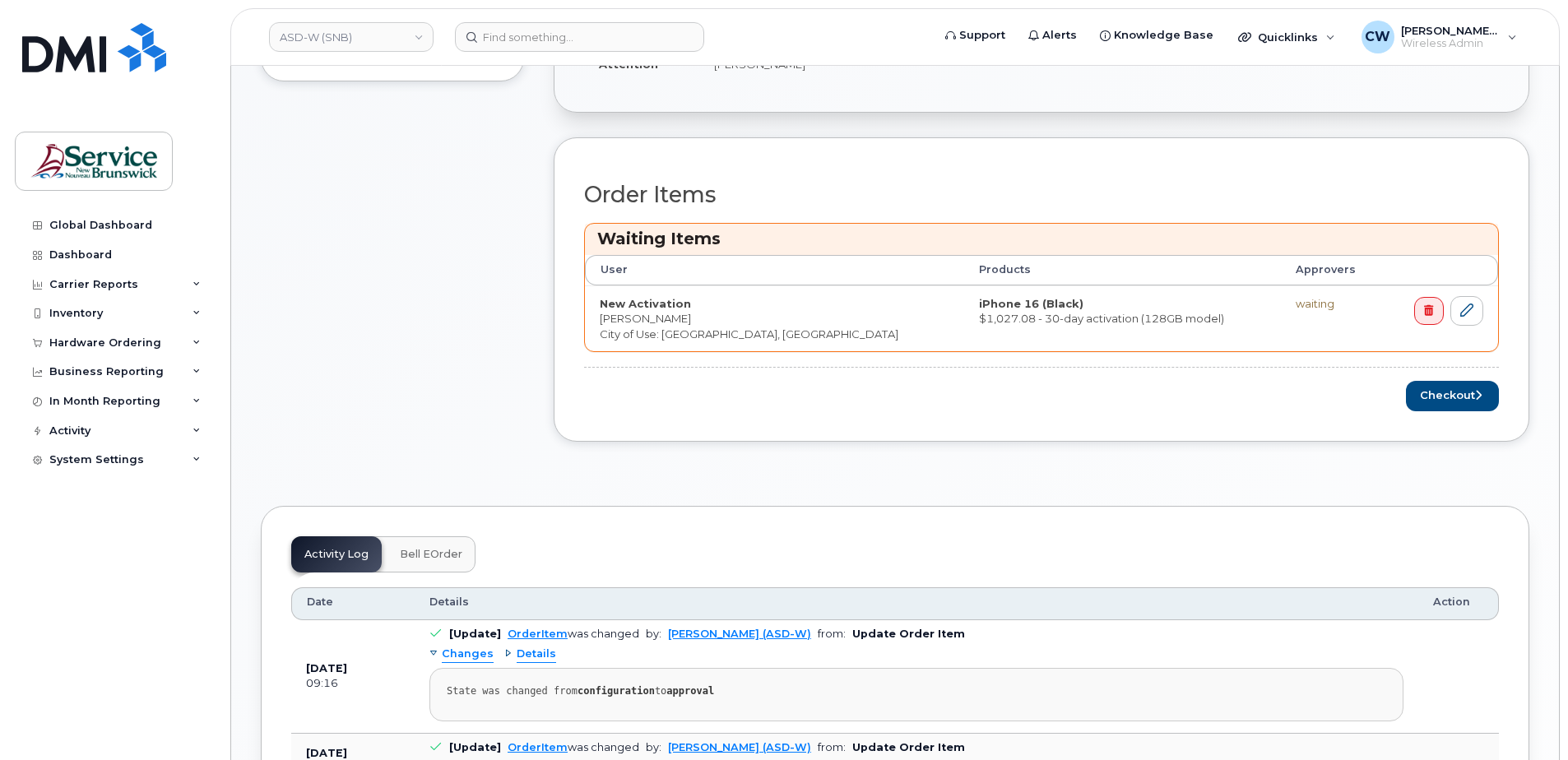
scroll to position [576, 0]
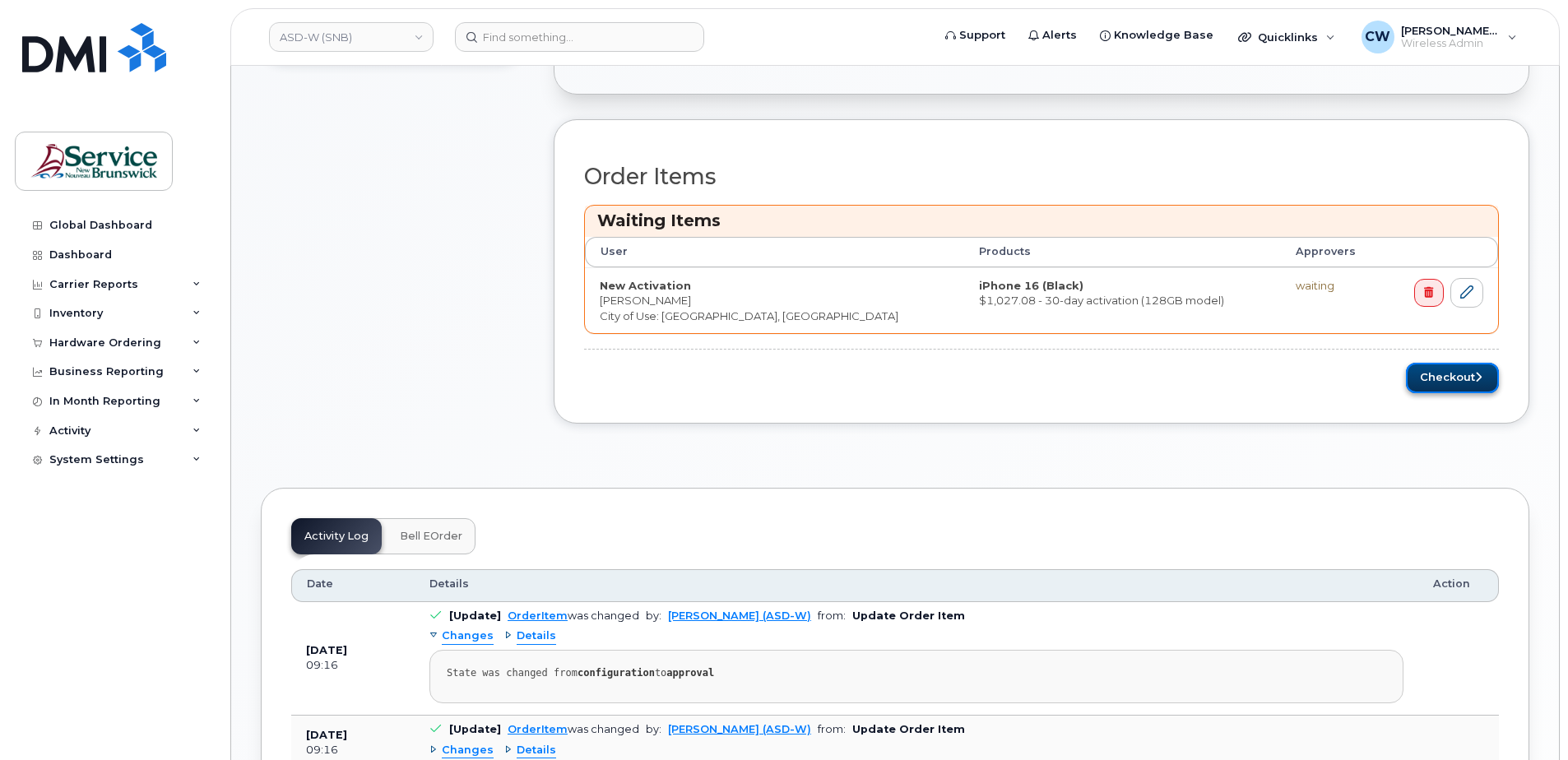
click at [1444, 371] on button "Checkout" at bounding box center [1453, 378] width 93 height 31
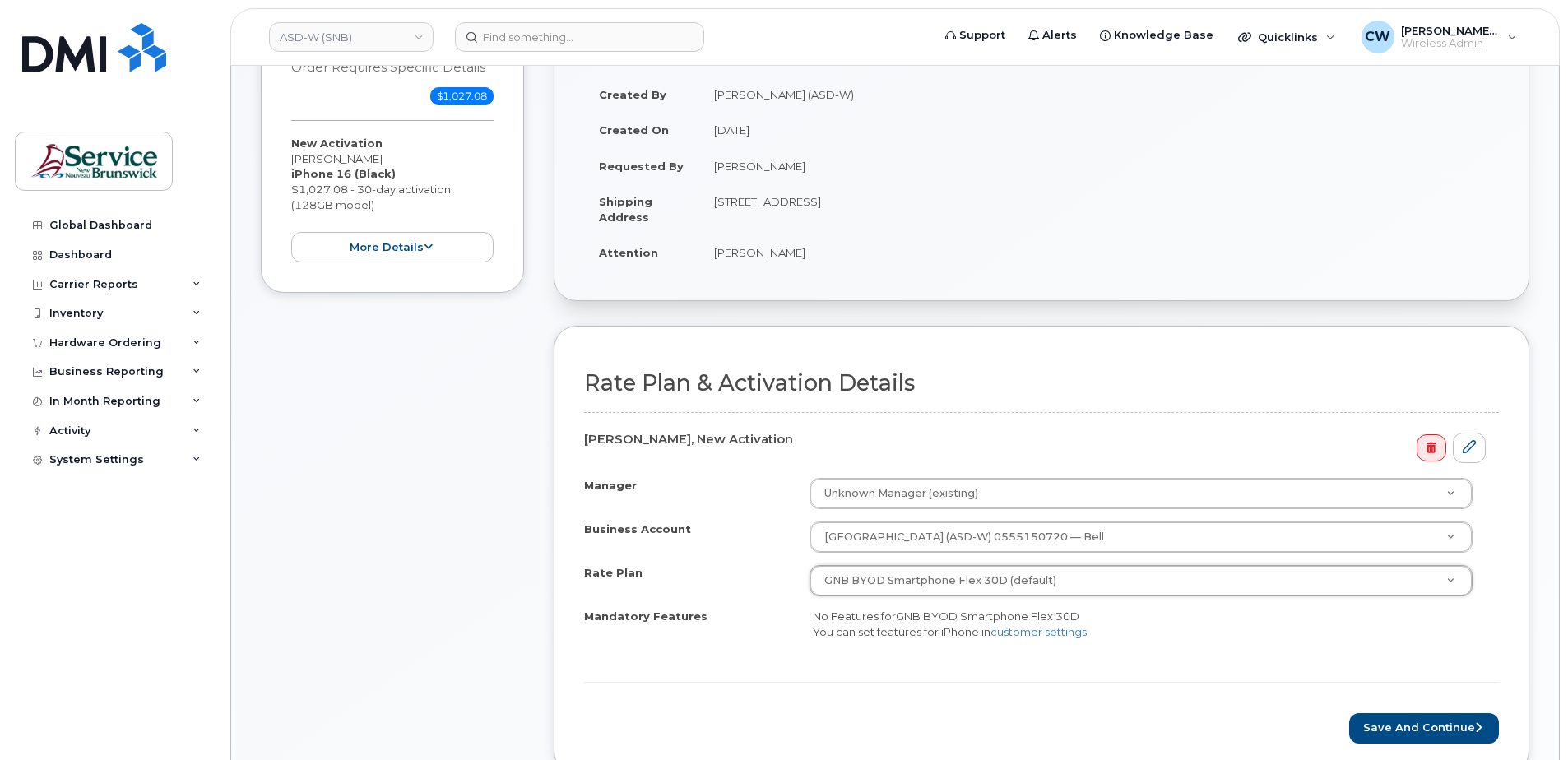
scroll to position [329, 0]
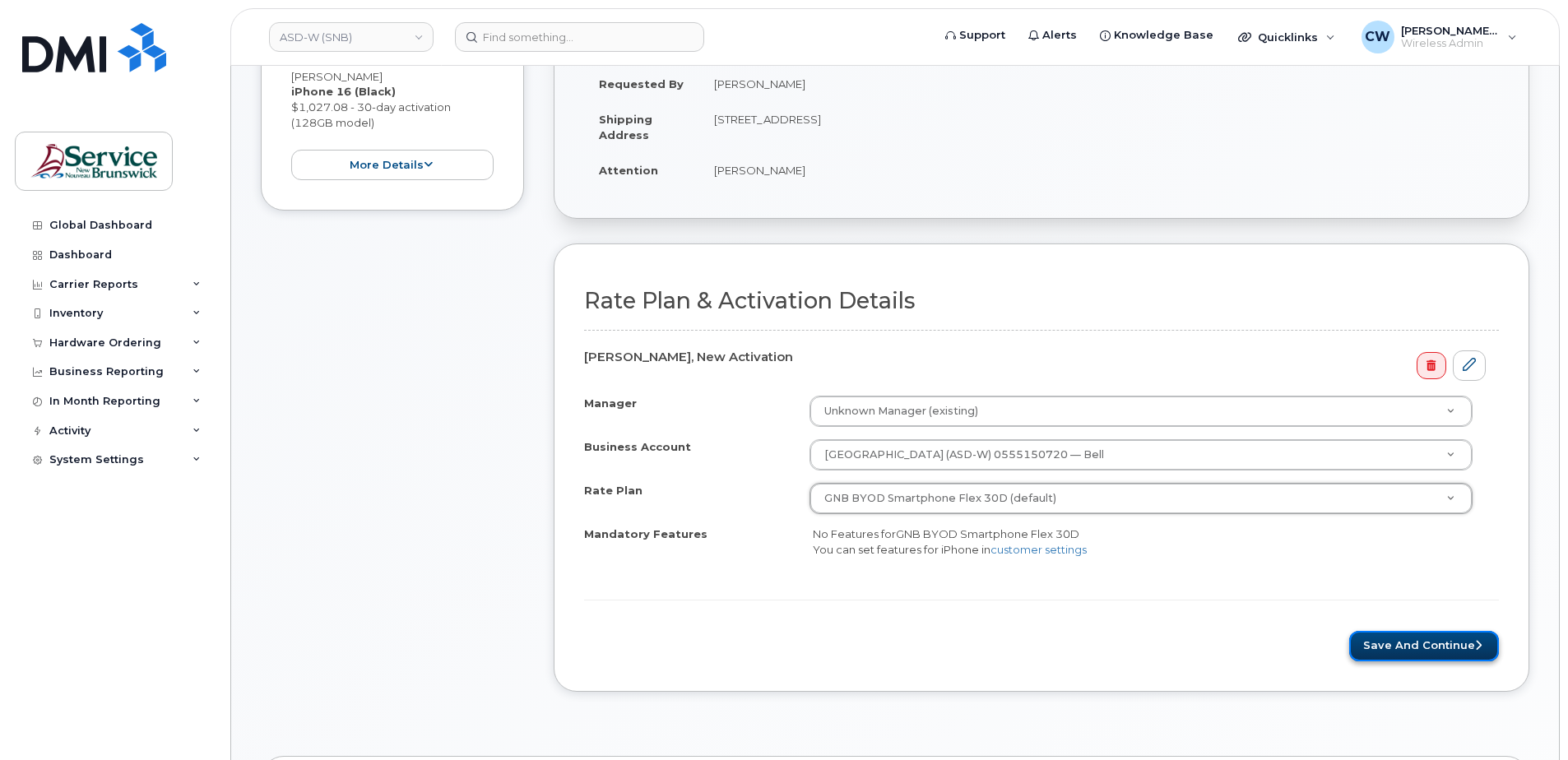
click at [1442, 639] on button "Save and Continue" at bounding box center [1424, 646] width 150 height 31
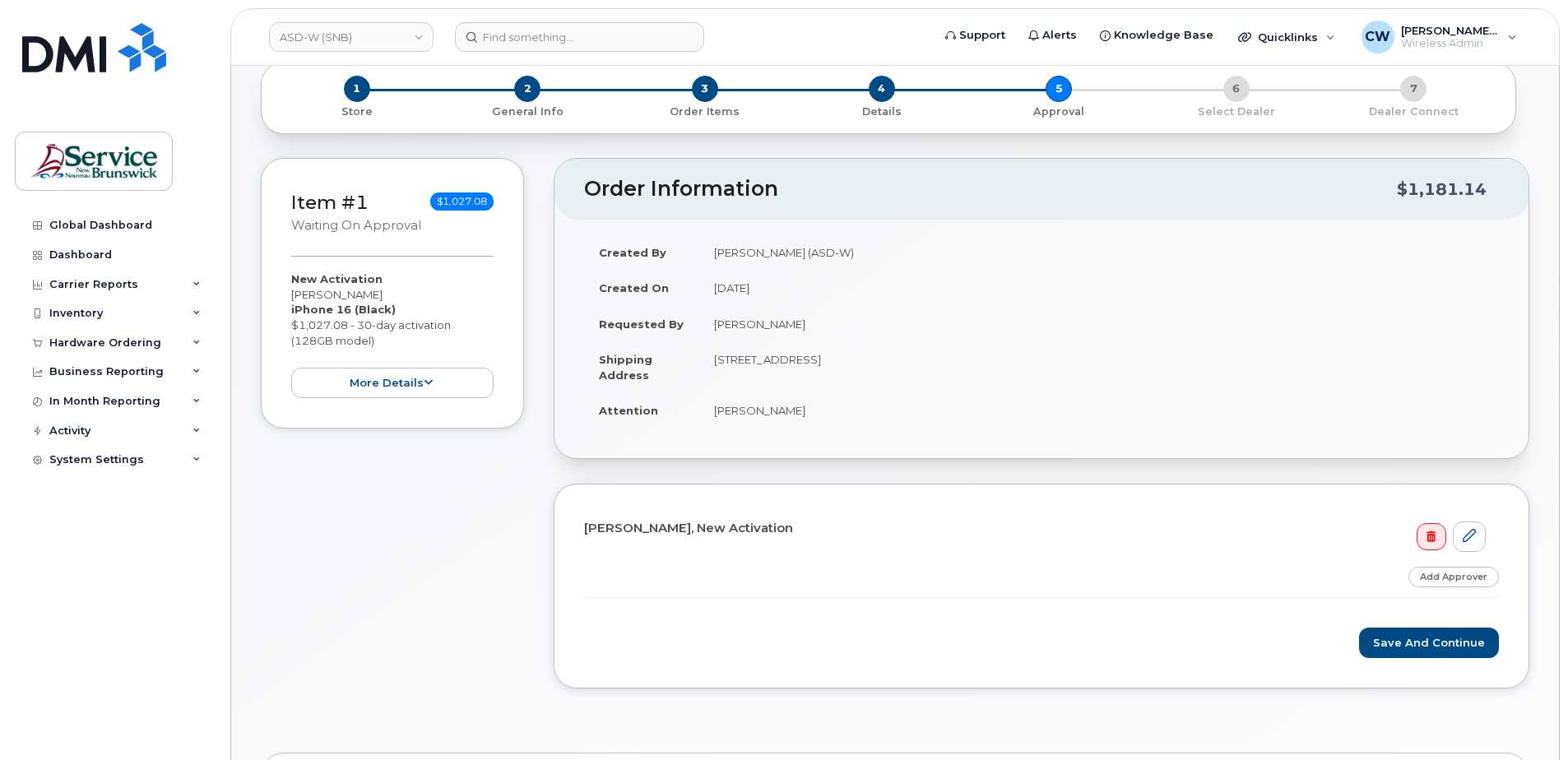
scroll to position [82, 0]
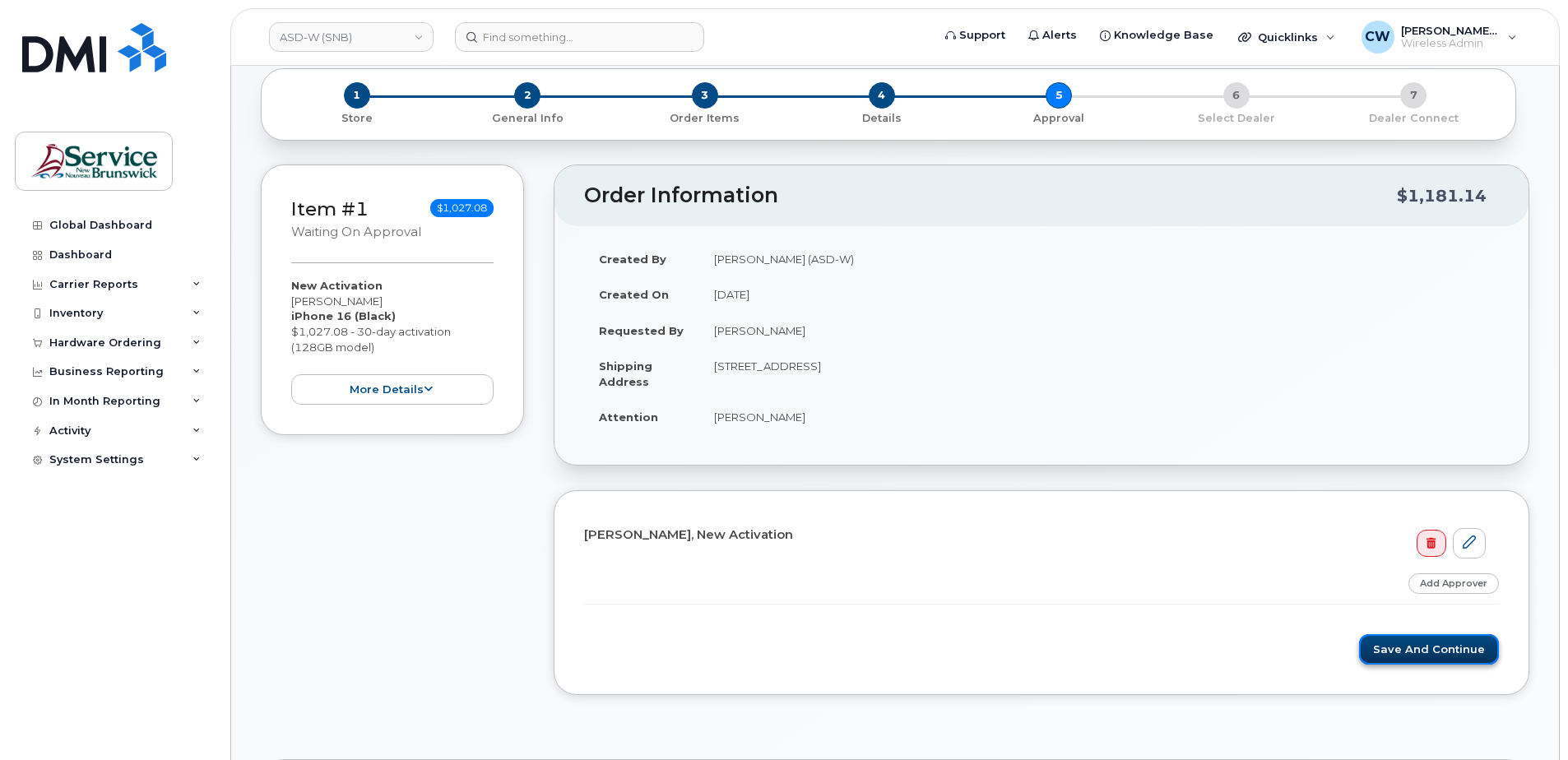
click at [1428, 640] on button "Save and Continue" at bounding box center [1428, 649] width 140 height 31
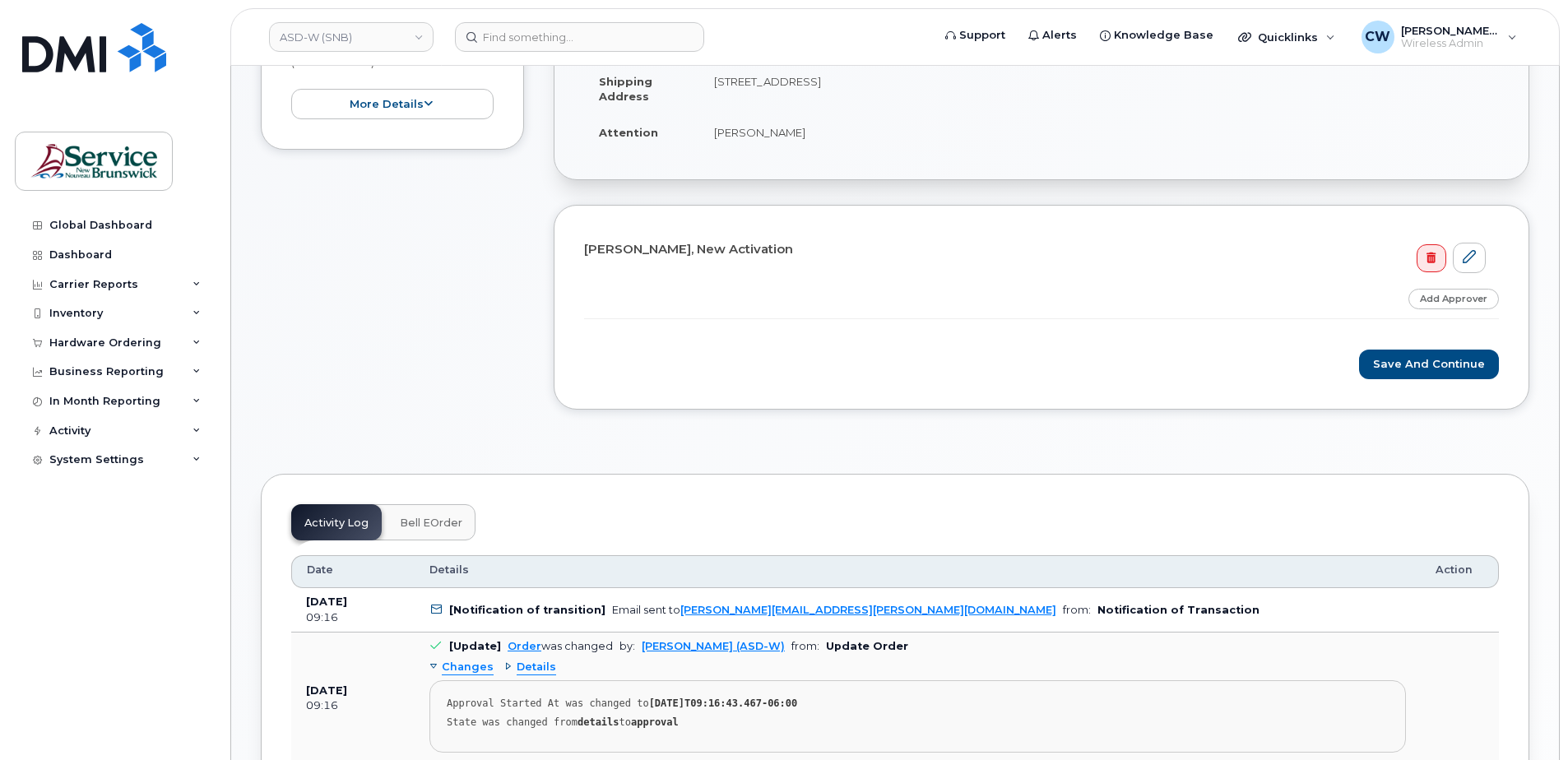
scroll to position [494, 0]
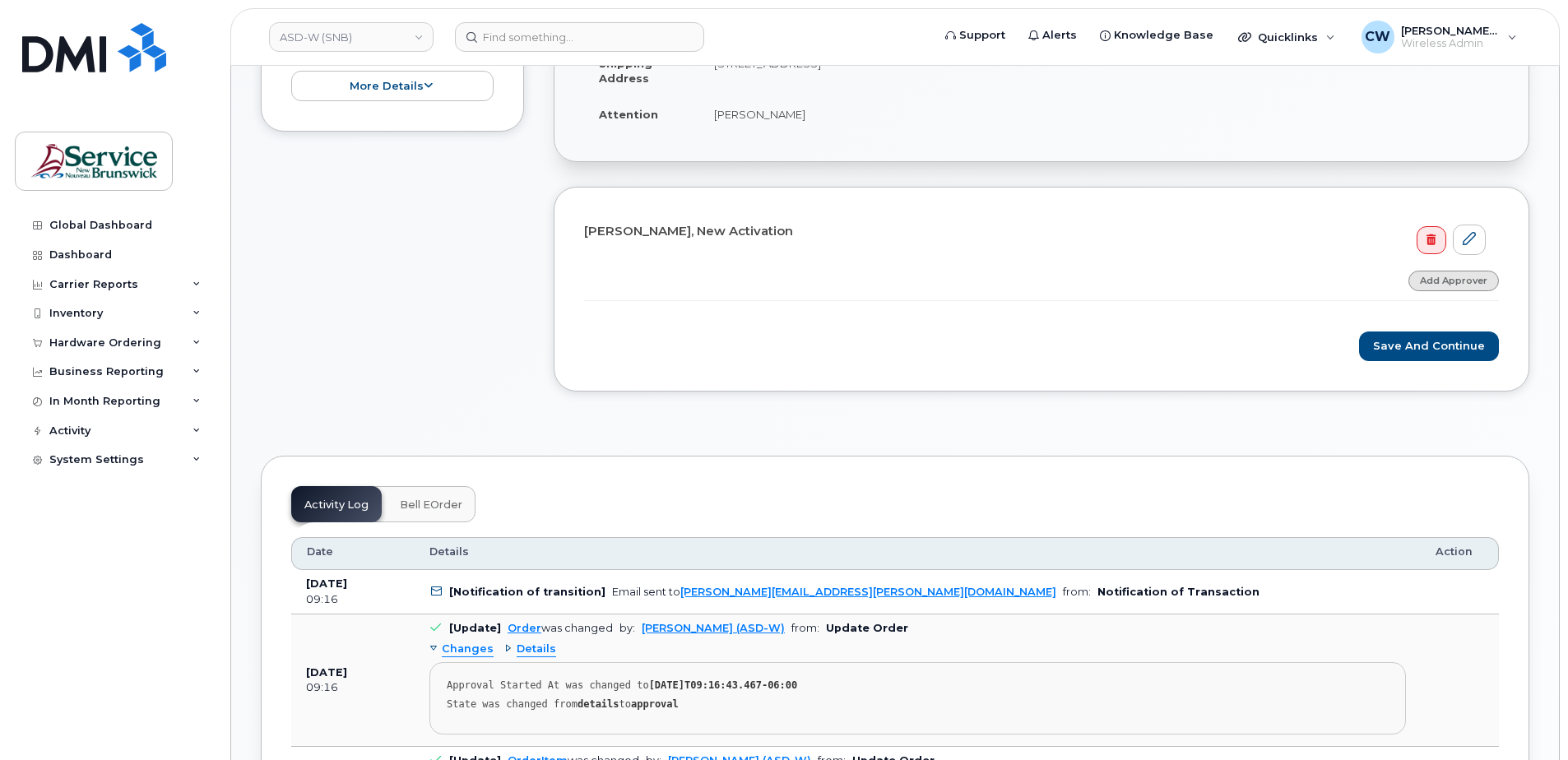
click at [1463, 280] on link "Add Approver" at bounding box center [1453, 281] width 90 height 20
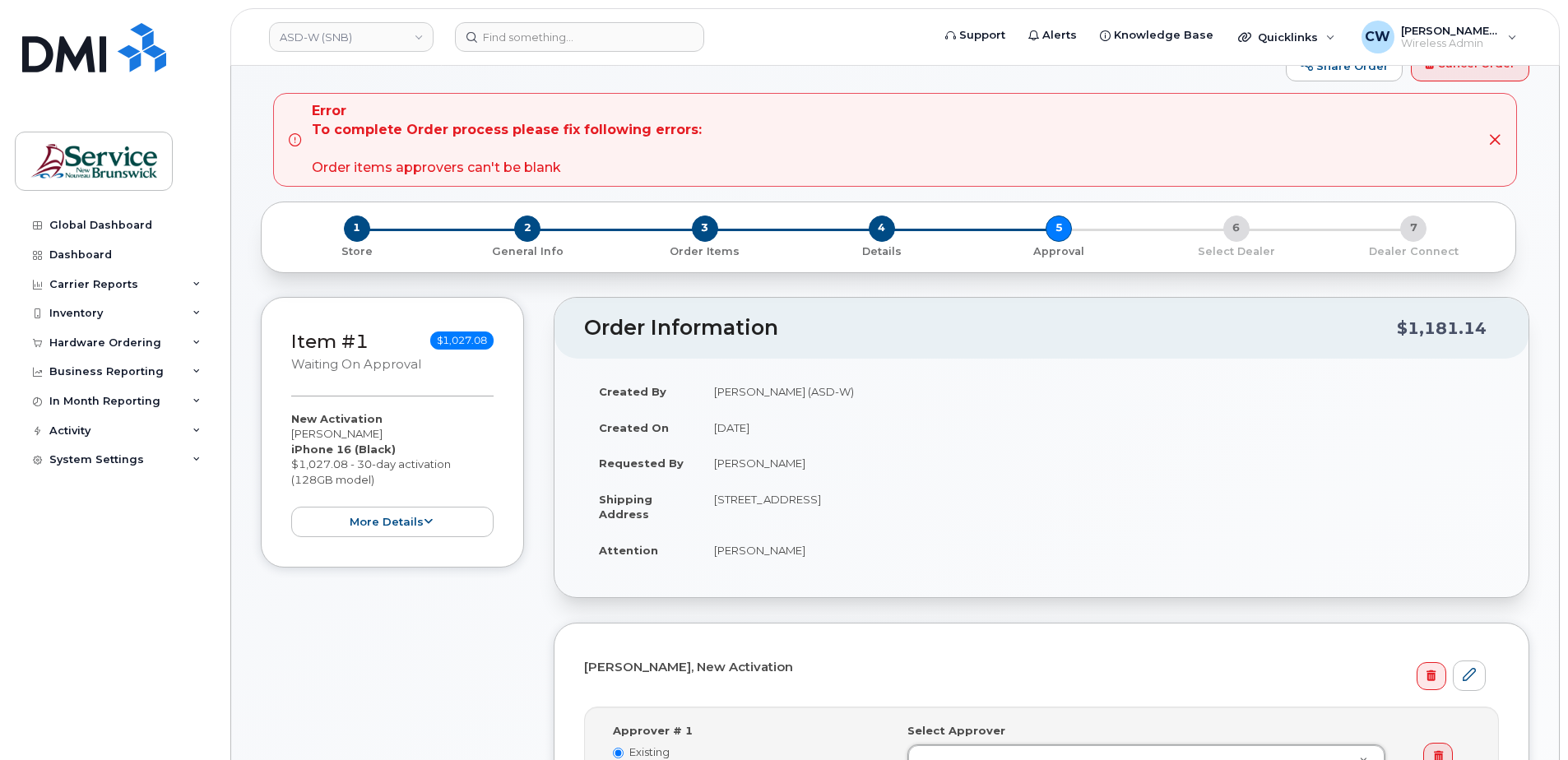
scroll to position [0, 0]
